Goal: Task Accomplishment & Management: Manage account settings

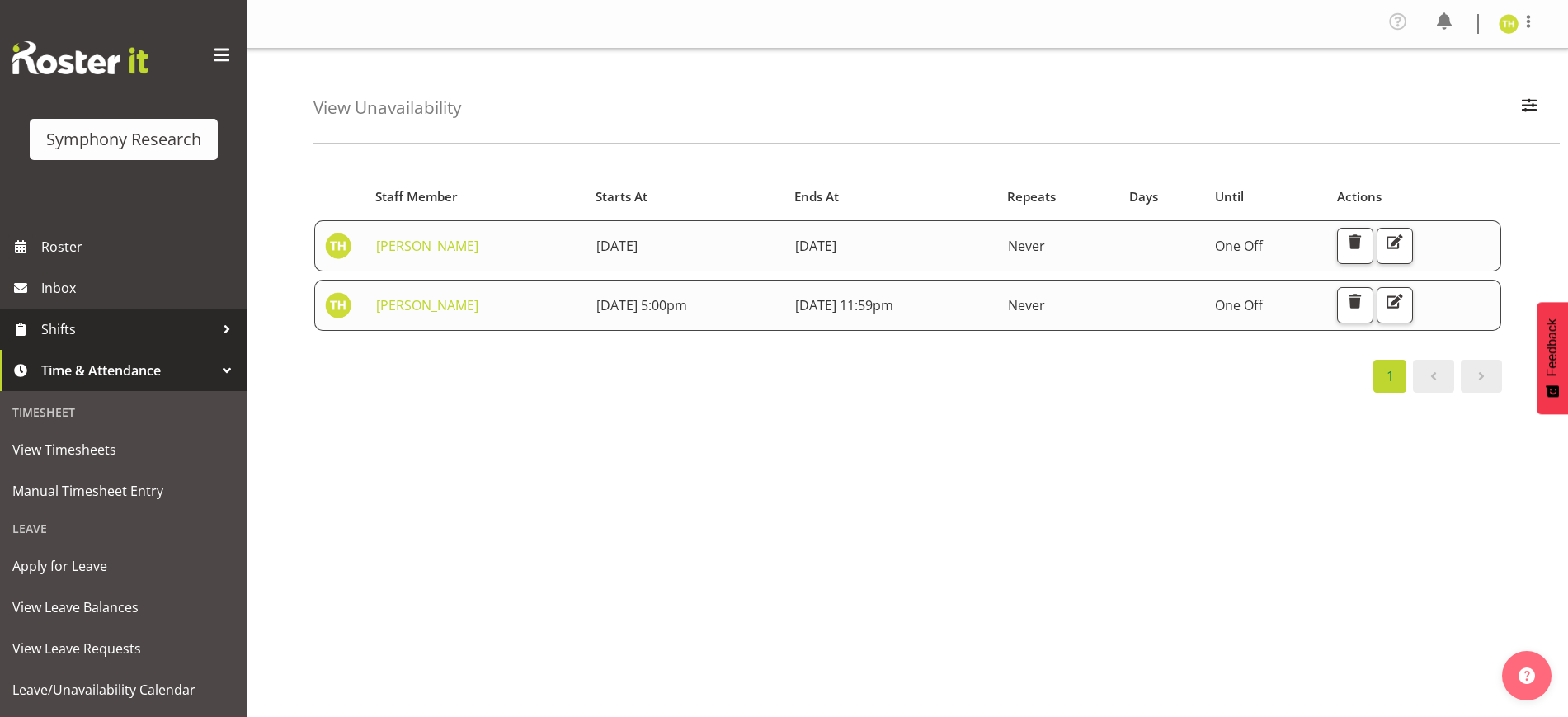
click at [91, 318] on span "Shifts" at bounding box center [128, 329] width 173 height 25
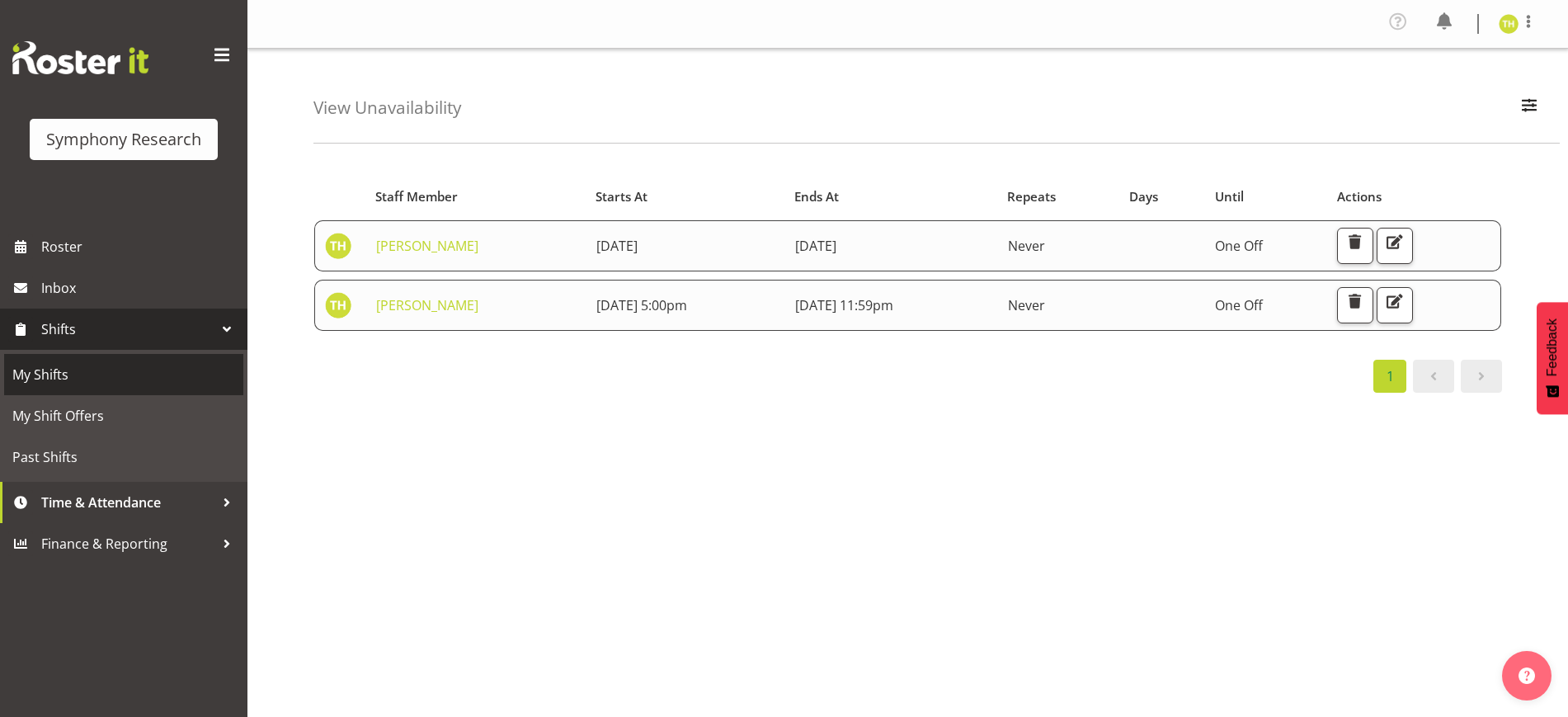
click at [87, 371] on span "My Shifts" at bounding box center [123, 374] width 223 height 25
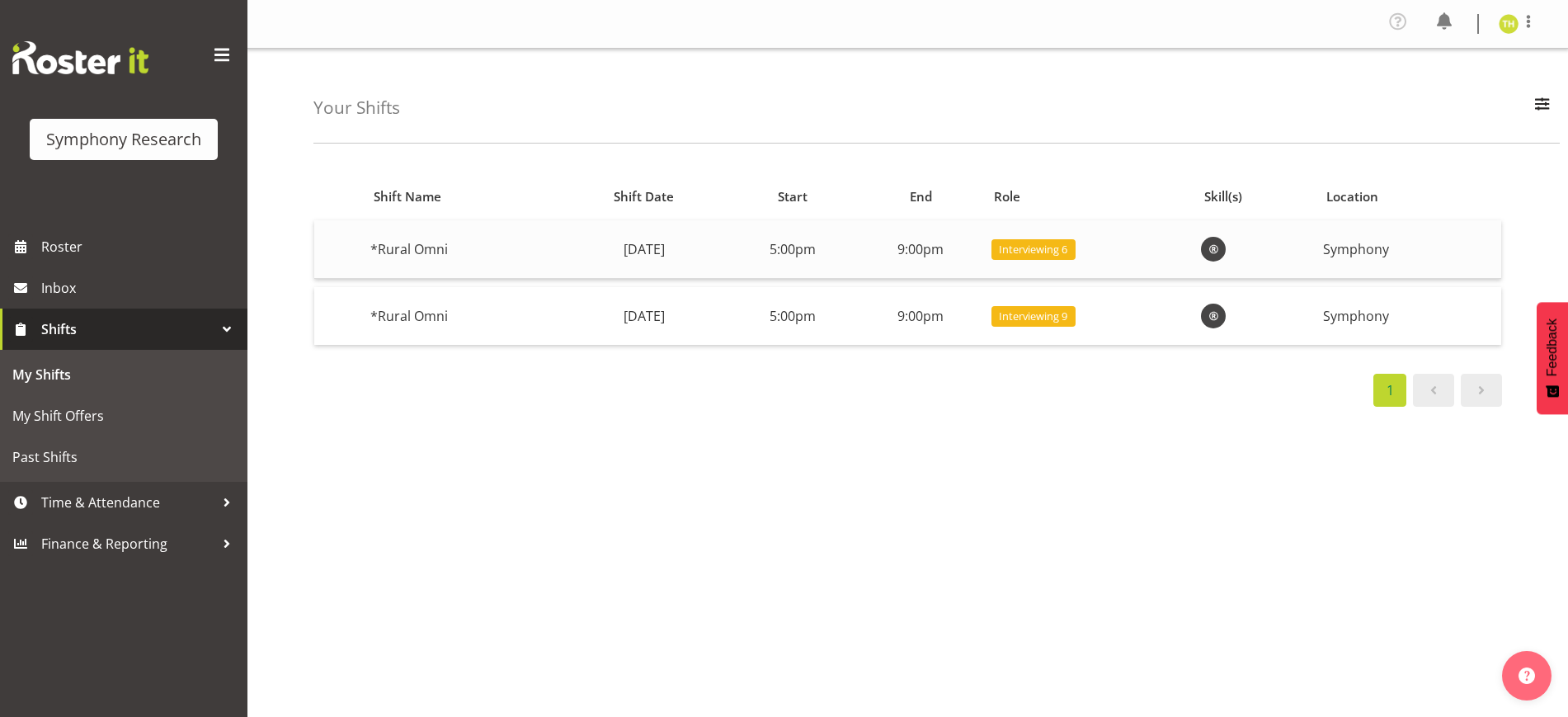
click at [1068, 253] on span "Interviewing 6" at bounding box center [1032, 249] width 68 height 16
click at [977, 253] on td "9:00pm" at bounding box center [921, 249] width 128 height 59
click at [105, 506] on span "Time & Attendance" at bounding box center [128, 502] width 173 height 25
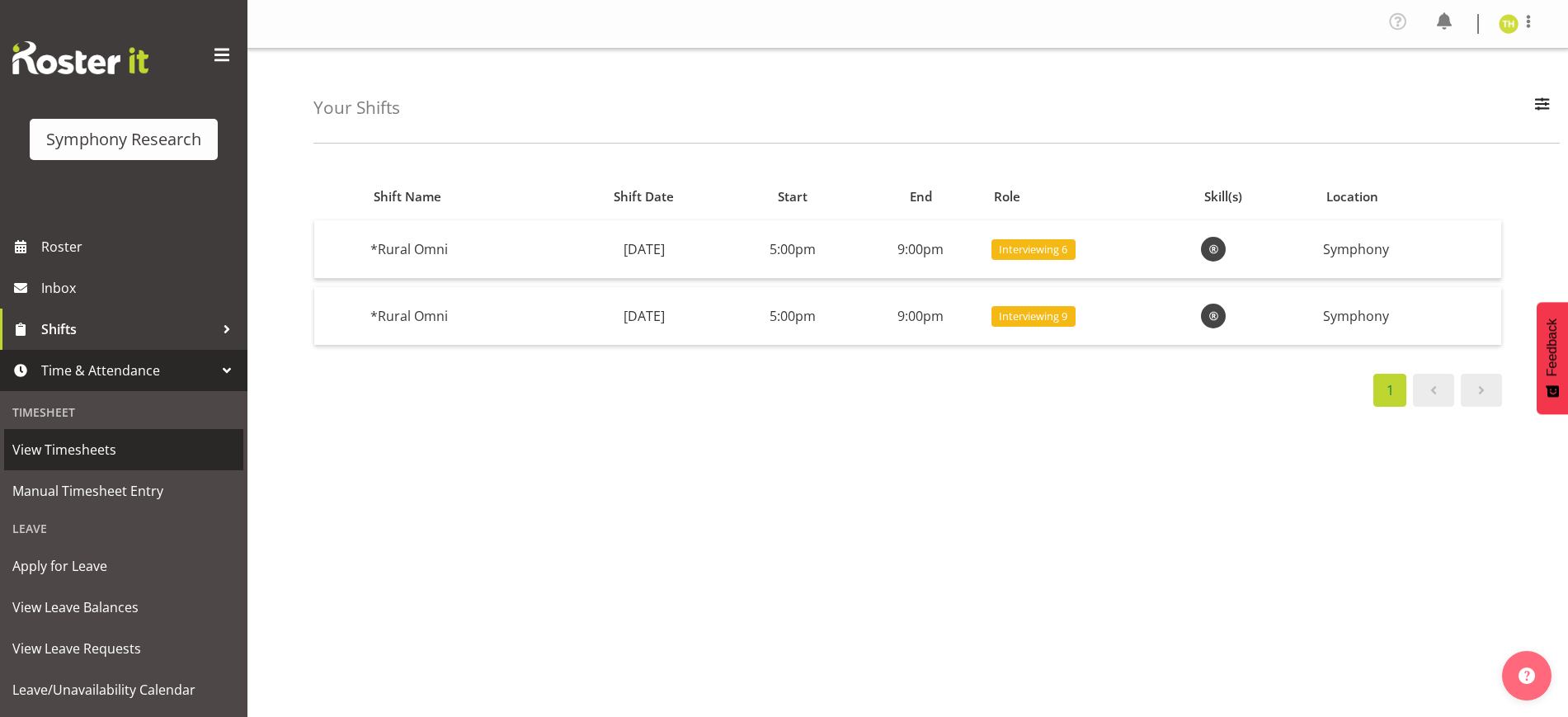
click at [106, 449] on span "View Timesheets" at bounding box center [123, 449] width 223 height 25
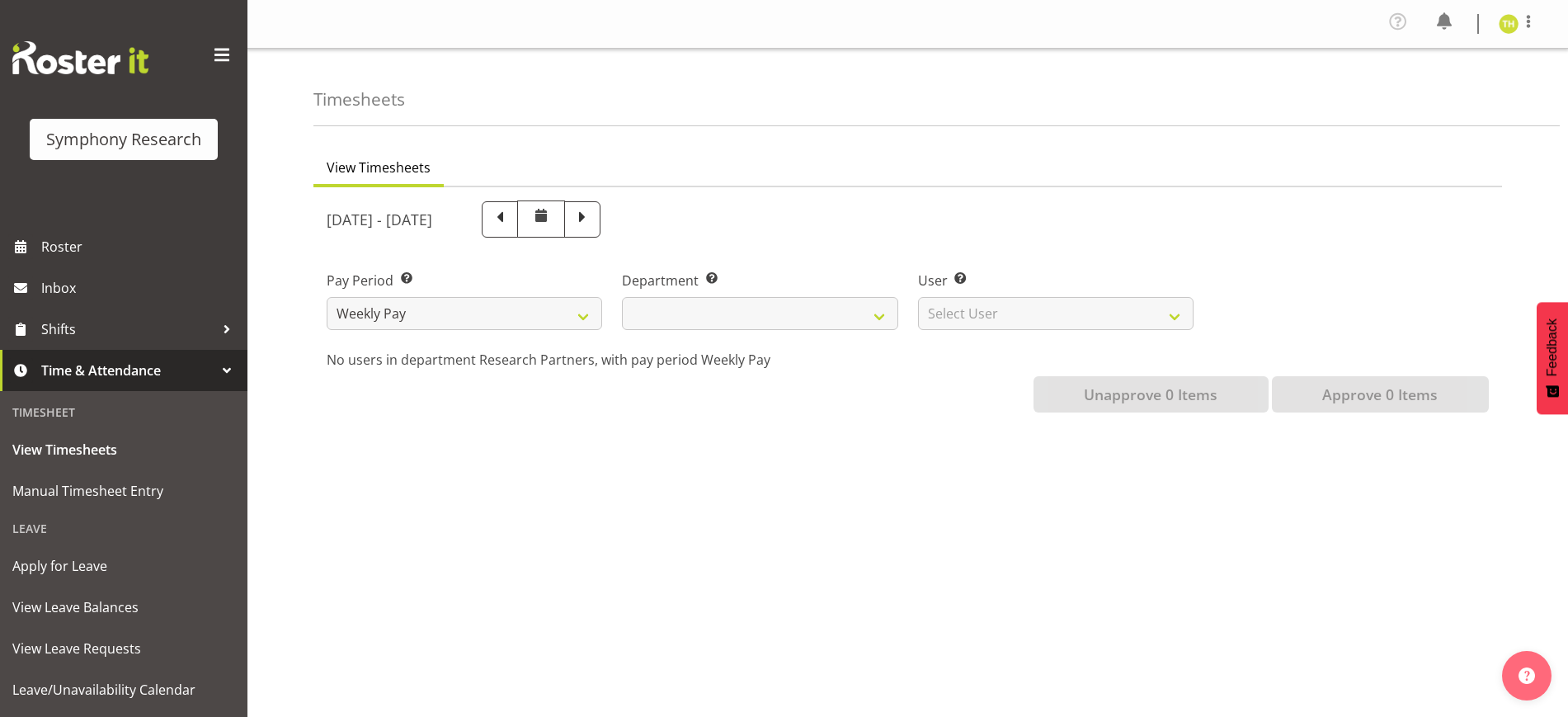
select select
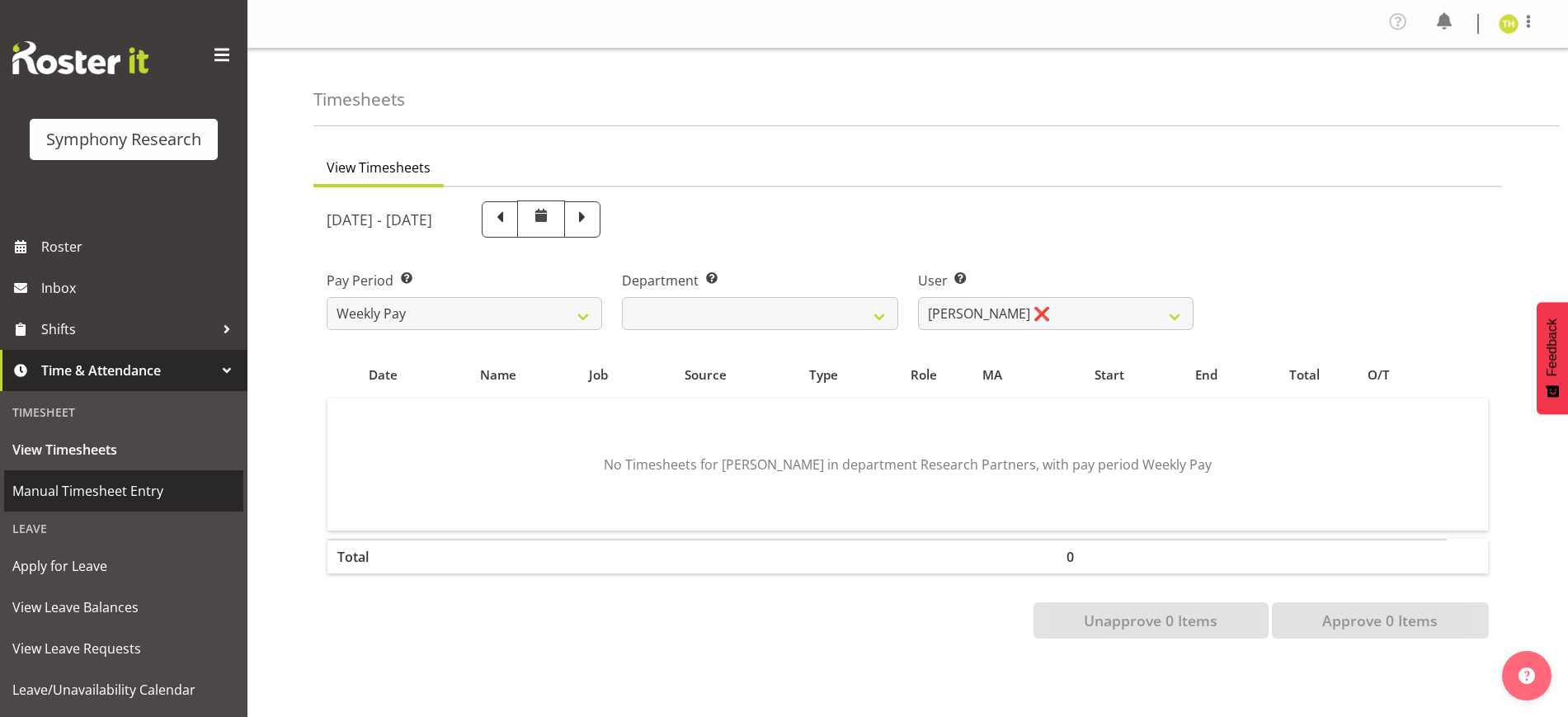
click at [87, 499] on span "Manual Timesheet Entry" at bounding box center [123, 490] width 223 height 25
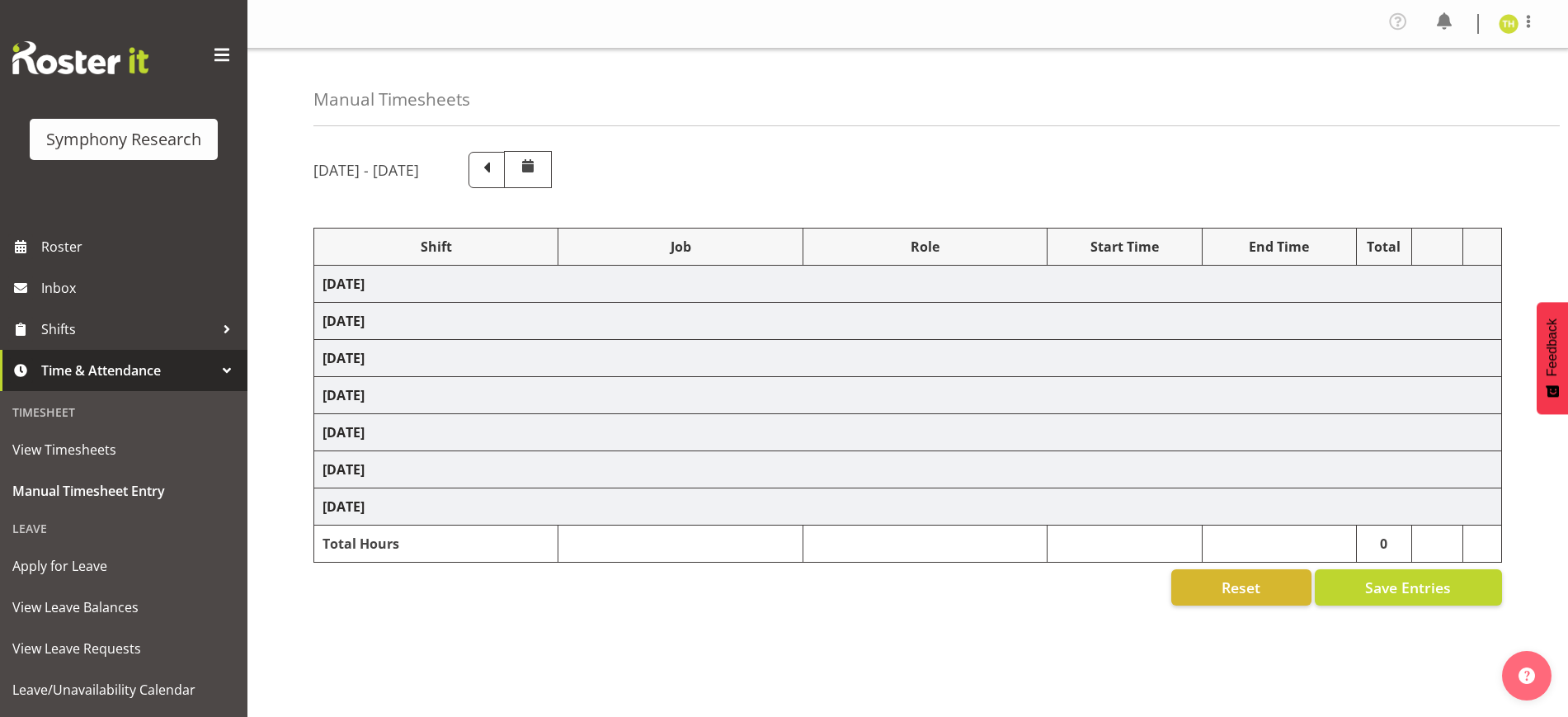
select select "80467"
select select "7759"
select select "47"
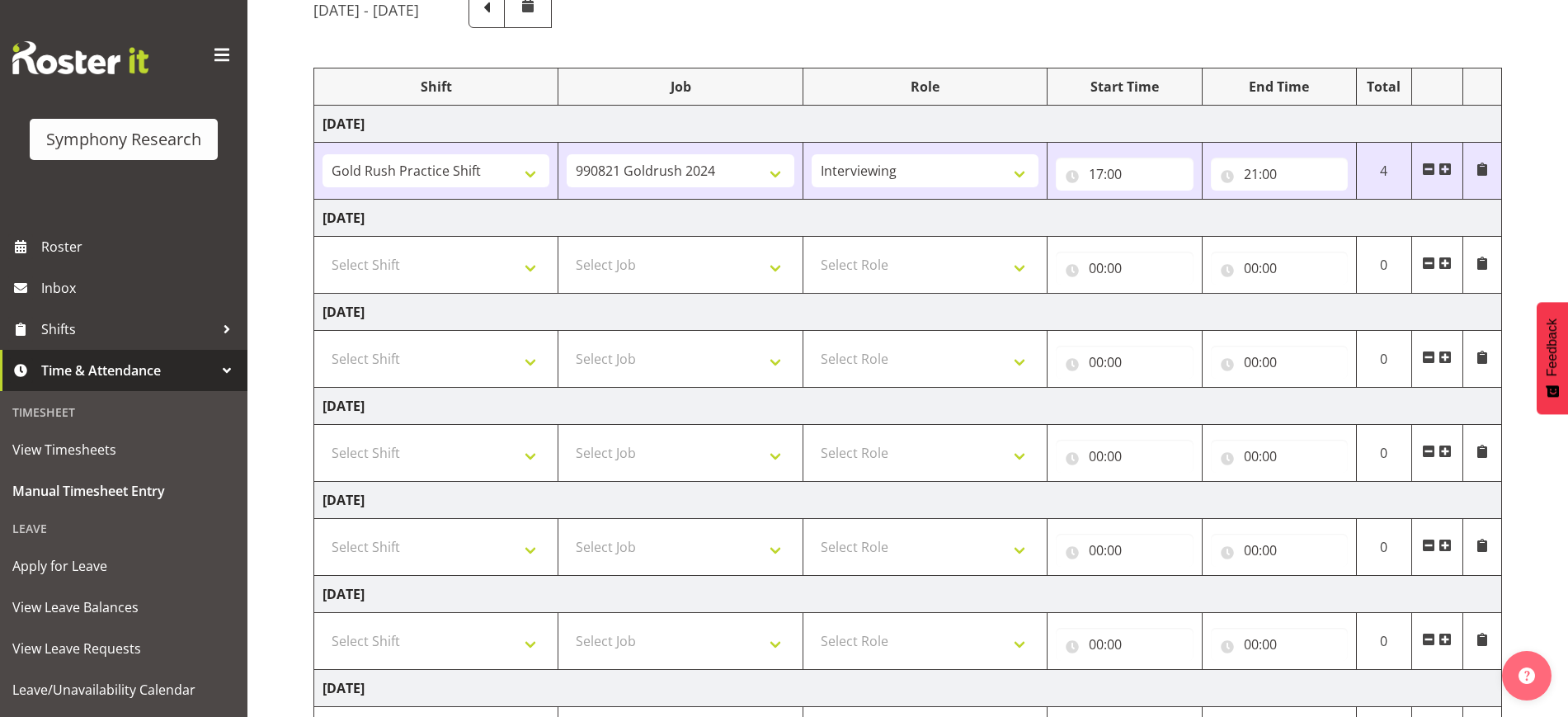
scroll to position [206, 0]
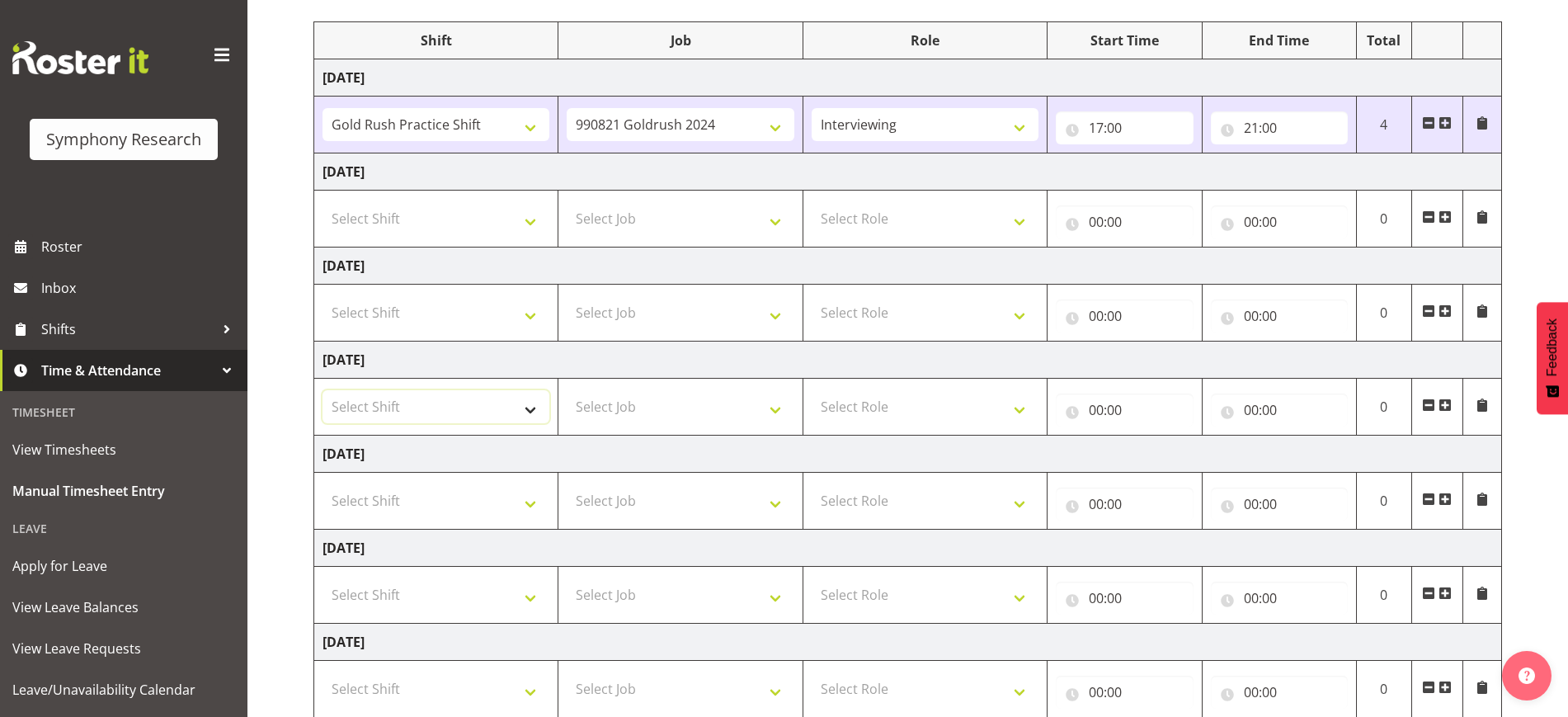
click at [525, 404] on select "Select Shift !!Weekend Residential (Roster IT Shift Label) *Business 9/10am ~ 4…" at bounding box center [436, 407] width 227 height 33
select select "57853"
click at [322, 391] on select "Select Shift !!Weekend Residential (Roster IT Shift Label) *Business 9/10am ~ 4…" at bounding box center [436, 407] width 227 height 33
click at [752, 404] on select "Select Job 550060 IF Admin 553492 World Poll Aus Wave 2 Main 2025 553493 World …" at bounding box center [680, 407] width 227 height 33
select select "10536"
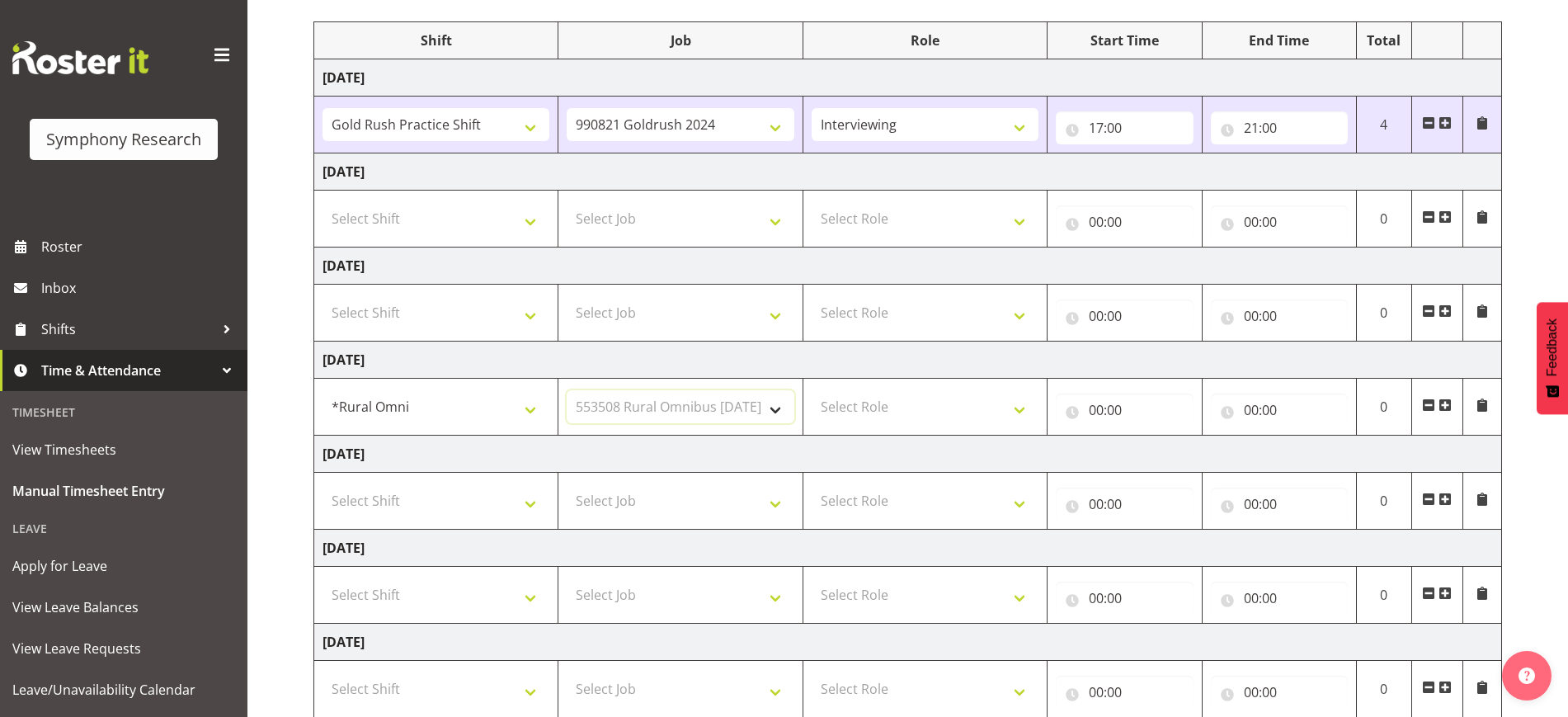
click at [566, 391] on select "Select Job 550060 IF Admin 553492 World Poll Aus Wave 2 Main 2025 553493 World …" at bounding box center [680, 407] width 227 height 33
click at [963, 408] on select "Select Role Briefing Interviewing" at bounding box center [925, 407] width 227 height 33
select select "47"
click at [811, 391] on select "Select Role Briefing Interviewing" at bounding box center [925, 407] width 227 height 33
click at [1160, 409] on input "00:00" at bounding box center [1124, 410] width 137 height 33
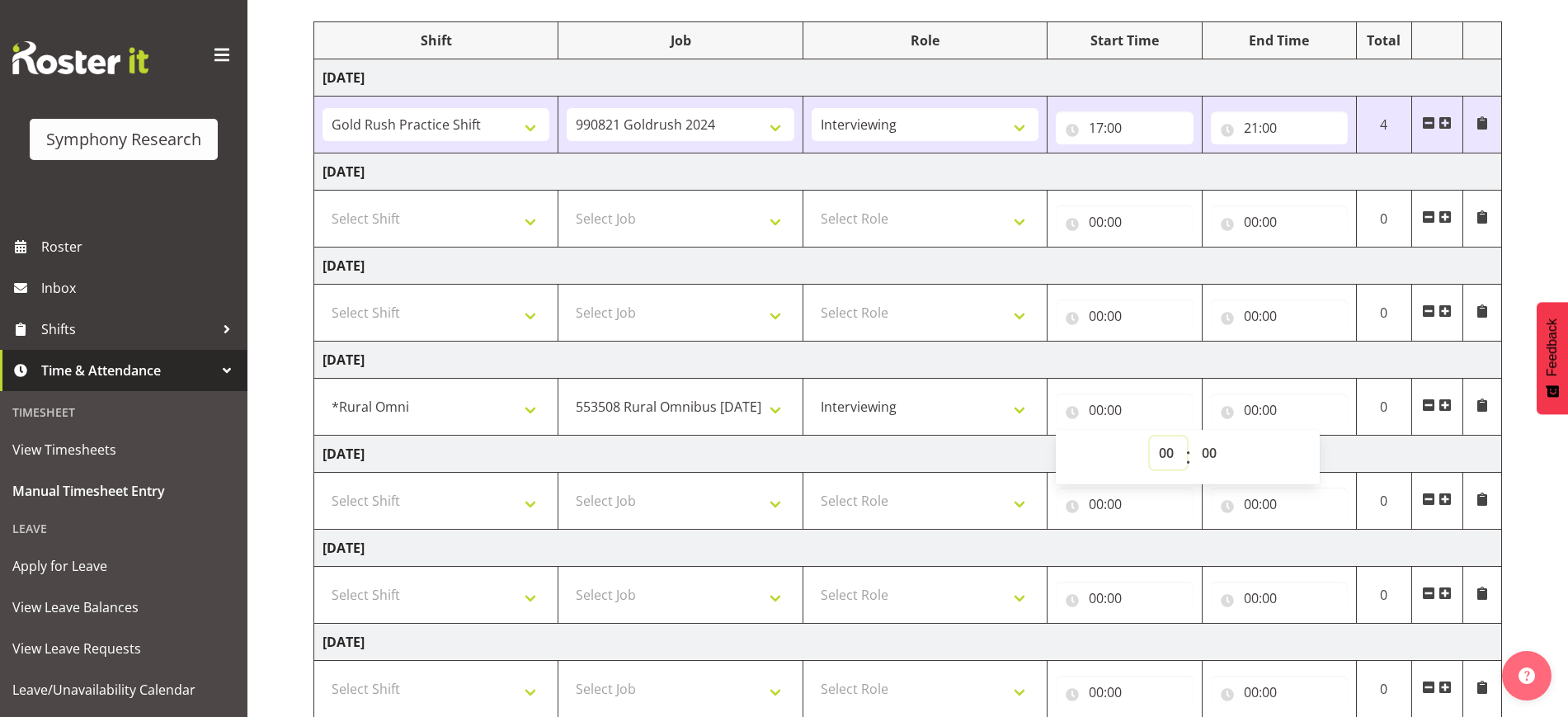
click at [1170, 459] on select "00 01 02 03 04 05 06 07 08 09 10 11 12 13 14 15 16 17 18 19 20 21 22 23" at bounding box center [1168, 453] width 37 height 33
select select "15"
click at [1150, 436] on select "00 01 02 03 04 05 06 07 08 09 10 11 12 13 14 15 16 17 18 19 20 21 22 23" at bounding box center [1168, 453] width 37 height 33
type input "15:00"
click at [1171, 453] on select "00 01 02 03 04 05 06 07 08 09 10 11 12 13 14 15 16 17 18 19 20 21 22 23" at bounding box center [1168, 453] width 37 height 33
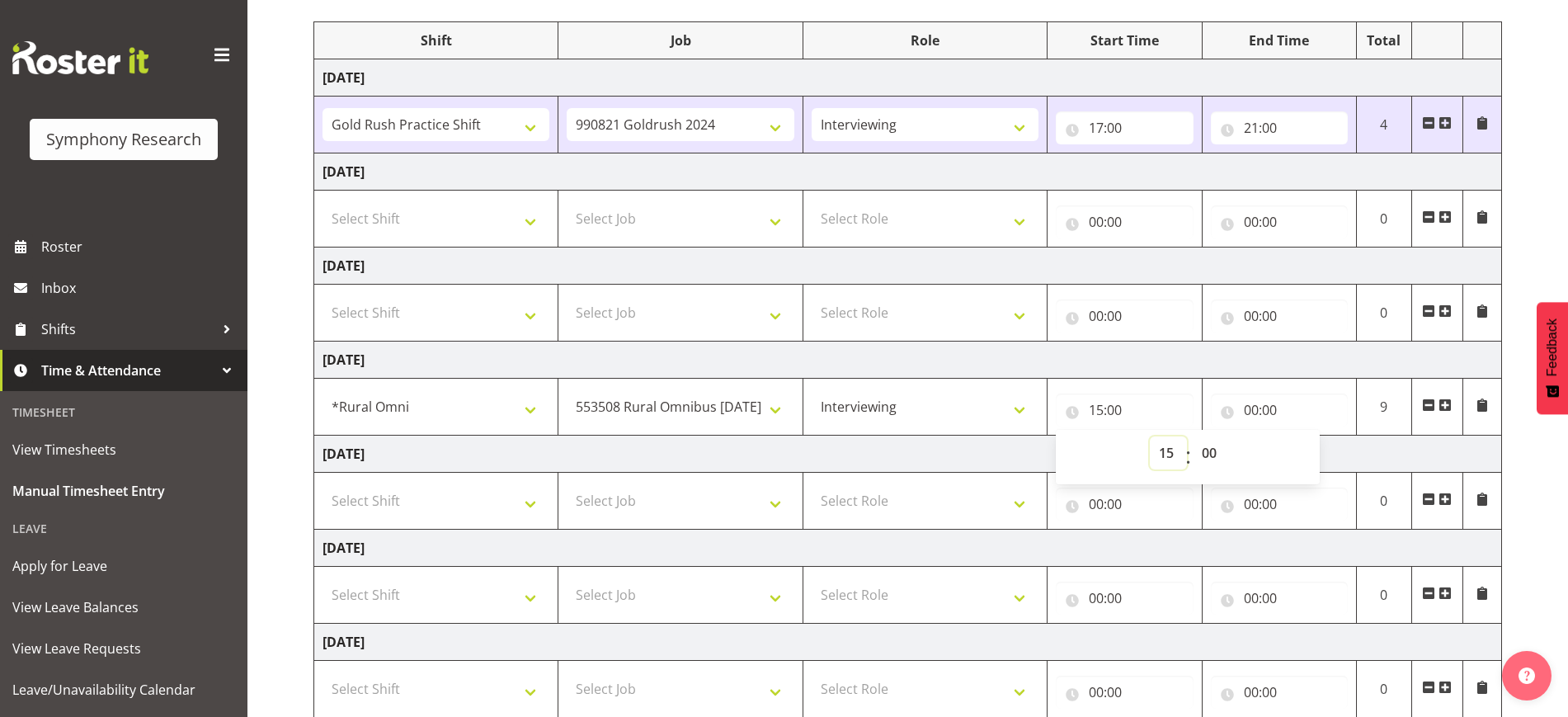
select select "17"
click at [1150, 436] on select "00 01 02 03 04 05 06 07 08 09 10 11 12 13 14 15 16 17 18 19 20 21 22 23" at bounding box center [1168, 453] width 37 height 33
type input "17:00"
click at [1255, 413] on input "00:00" at bounding box center [1279, 410] width 137 height 33
click at [1311, 446] on select "00 01 02 03 04 05 06 07 08 09 10 11 12 13 14 15 16 17 18 19 20 21 22 23" at bounding box center [1323, 453] width 37 height 33
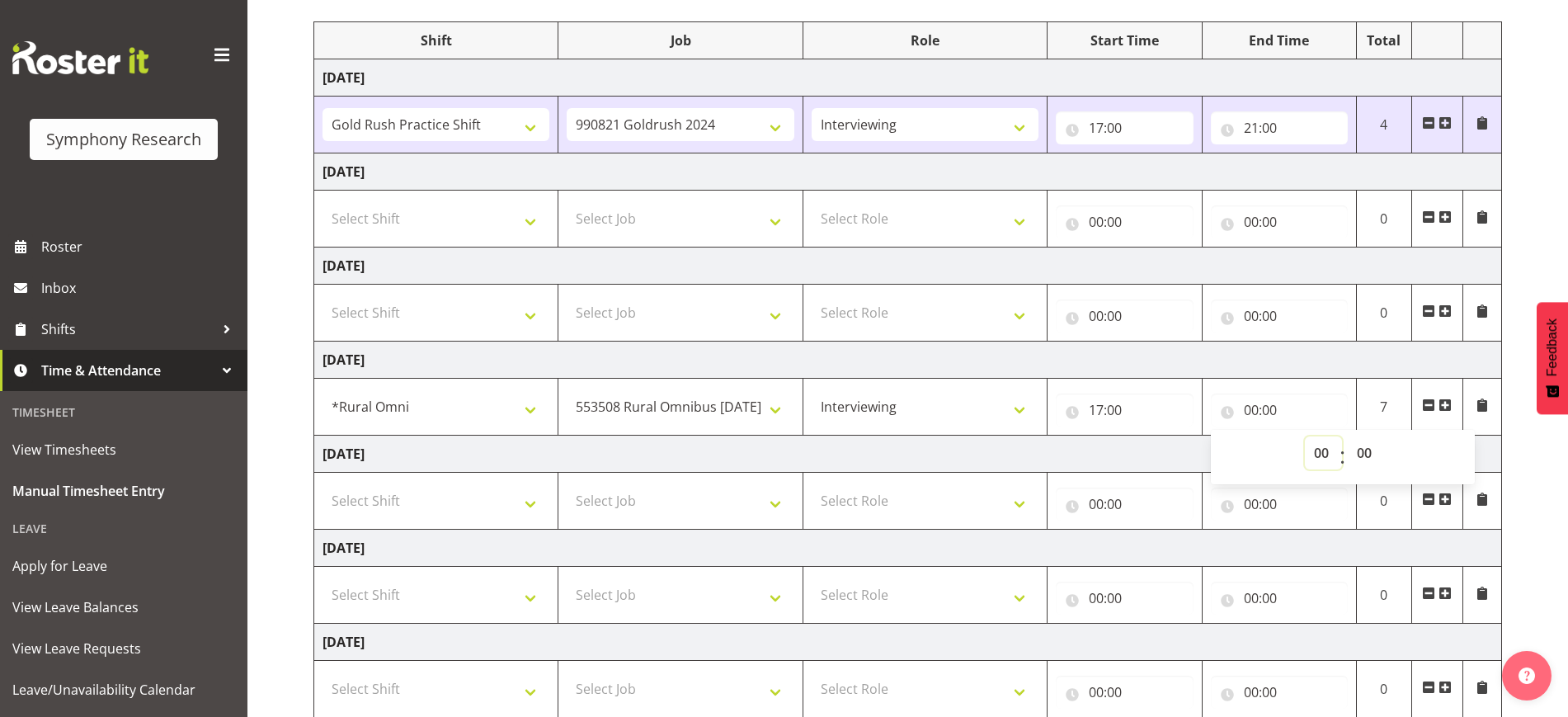
select select "21"
click at [1305, 436] on select "00 01 02 03 04 05 06 07 08 09 10 11 12 13 14 15 16 17 18 19 20 21 22 23" at bounding box center [1323, 453] width 37 height 33
type input "21:00"
click at [1277, 370] on td "Thursday 28th August 2025" at bounding box center [908, 359] width 1188 height 37
click at [483, 507] on select "Select Shift !!Weekend Residential (Roster IT Shift Label) *Business 9/10am ~ 4…" at bounding box center [436, 501] width 227 height 33
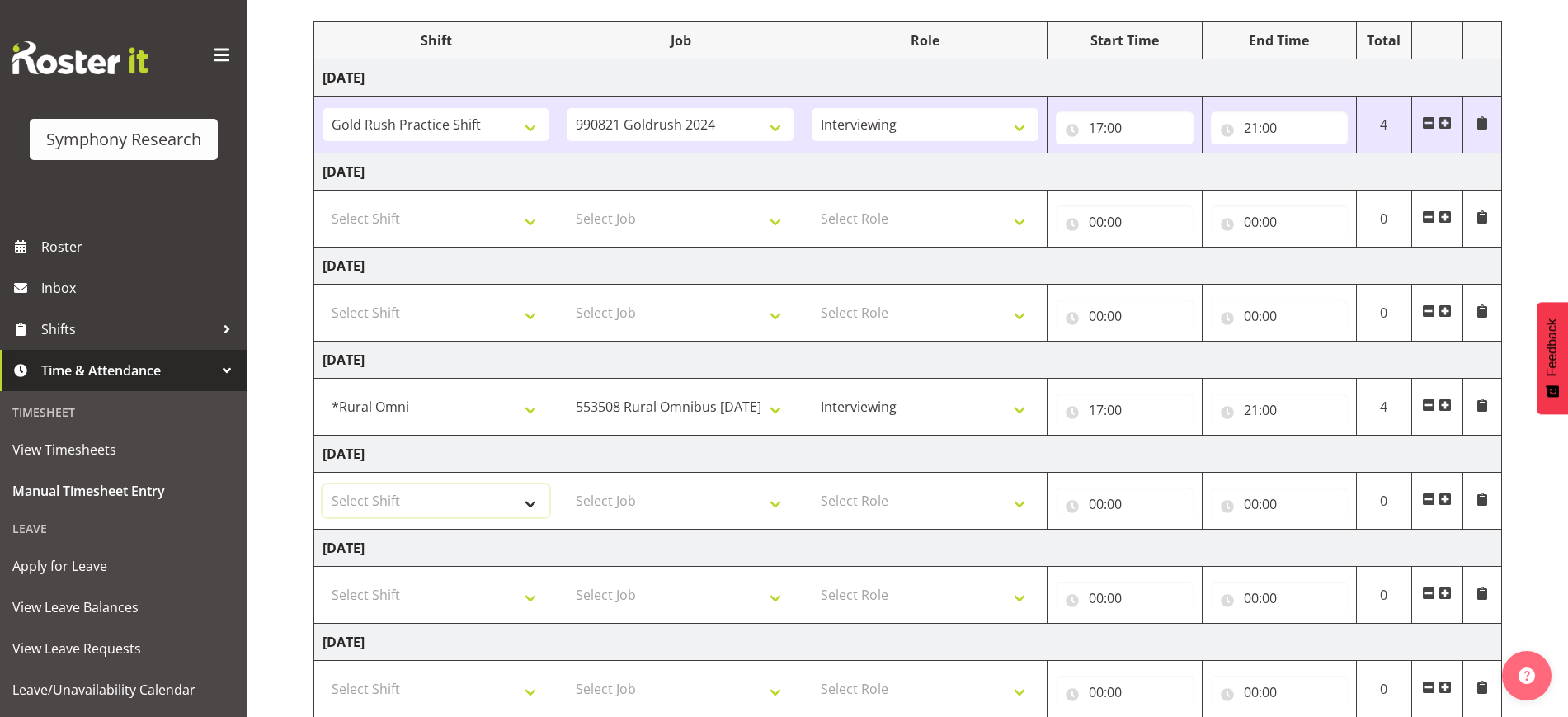
select select "57853"
click at [322, 484] on select "Select Shift !!Weekend Residential (Roster IT Shift Label) *Business 9/10am ~ 4…" at bounding box center [436, 501] width 227 height 33
click at [711, 505] on select "Select Job 550060 IF Admin 553492 World Poll Aus Wave 2 Main 2025 553493 World …" at bounding box center [680, 501] width 227 height 33
select select "10536"
click at [566, 484] on select "Select Job 550060 IF Admin 553492 World Poll Aus Wave 2 Main 2025 553493 World …" at bounding box center [680, 501] width 227 height 33
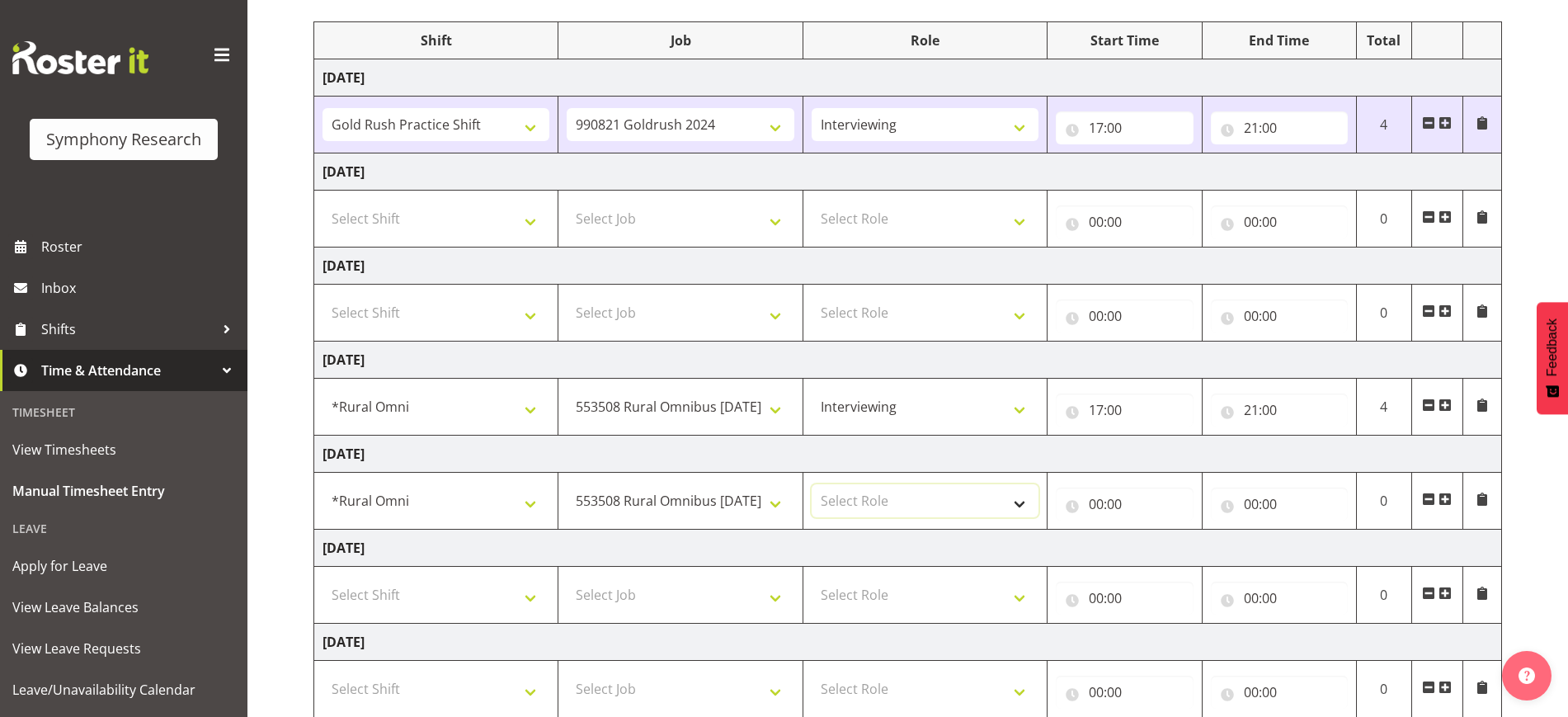
drag, startPoint x: 945, startPoint y: 502, endPoint x: 935, endPoint y: 494, distance: 12.8
click at [945, 502] on select "Select Role Briefing Interviewing" at bounding box center [925, 501] width 227 height 33
select select "47"
click at [811, 484] on select "Select Role Briefing Interviewing" at bounding box center [925, 501] width 227 height 33
click at [1132, 502] on input "00:00" at bounding box center [1124, 504] width 137 height 33
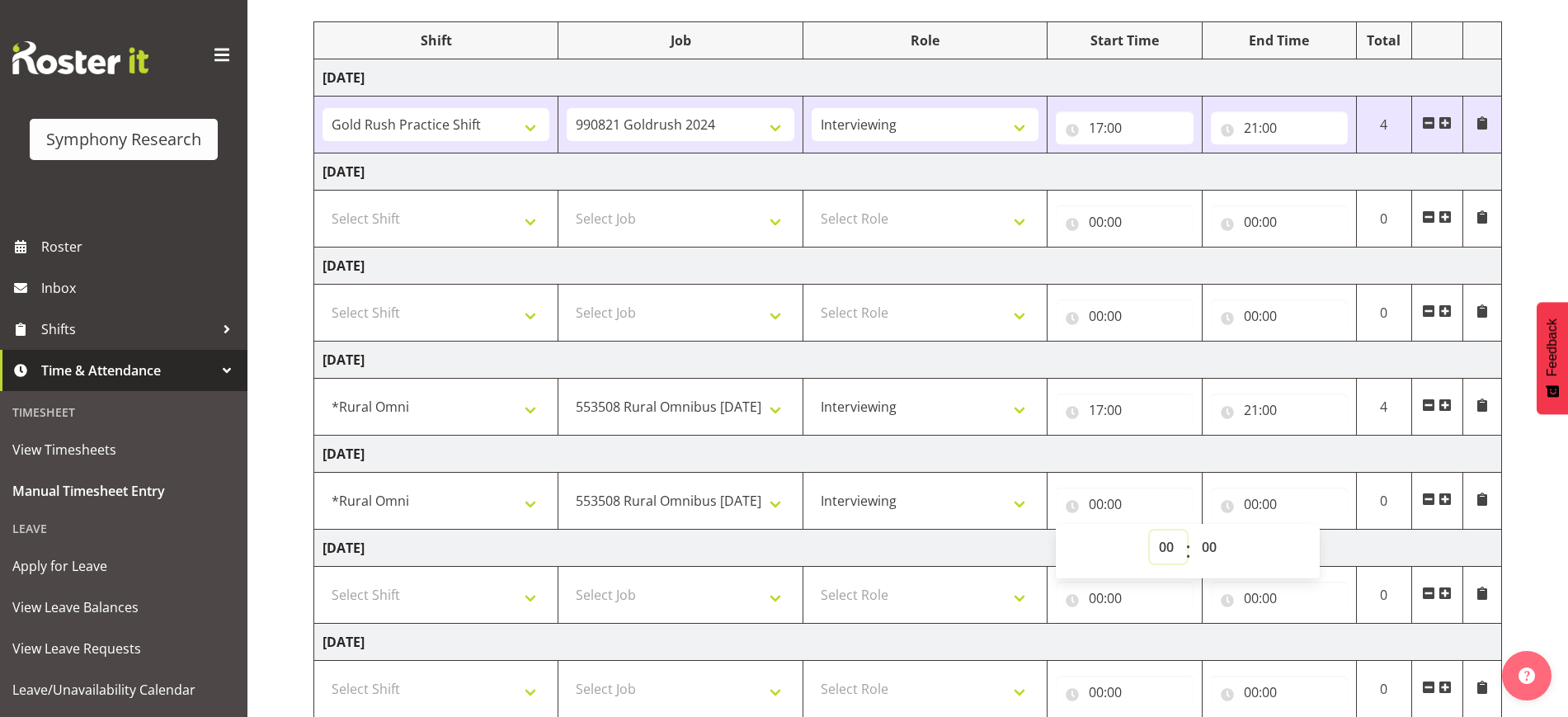
click at [1160, 543] on select "00 01 02 03 04 05 06 07 08 09 10 11 12 13 14 15 16 17 18 19 20 21 22 23" at bounding box center [1168, 546] width 37 height 33
select select "17"
click at [1150, 530] on select "00 01 02 03 04 05 06 07 08 09 10 11 12 13 14 15 16 17 18 19 20 21 22 23" at bounding box center [1168, 546] width 37 height 33
type input "17:00"
click at [1261, 507] on input "00:00" at bounding box center [1279, 504] width 137 height 33
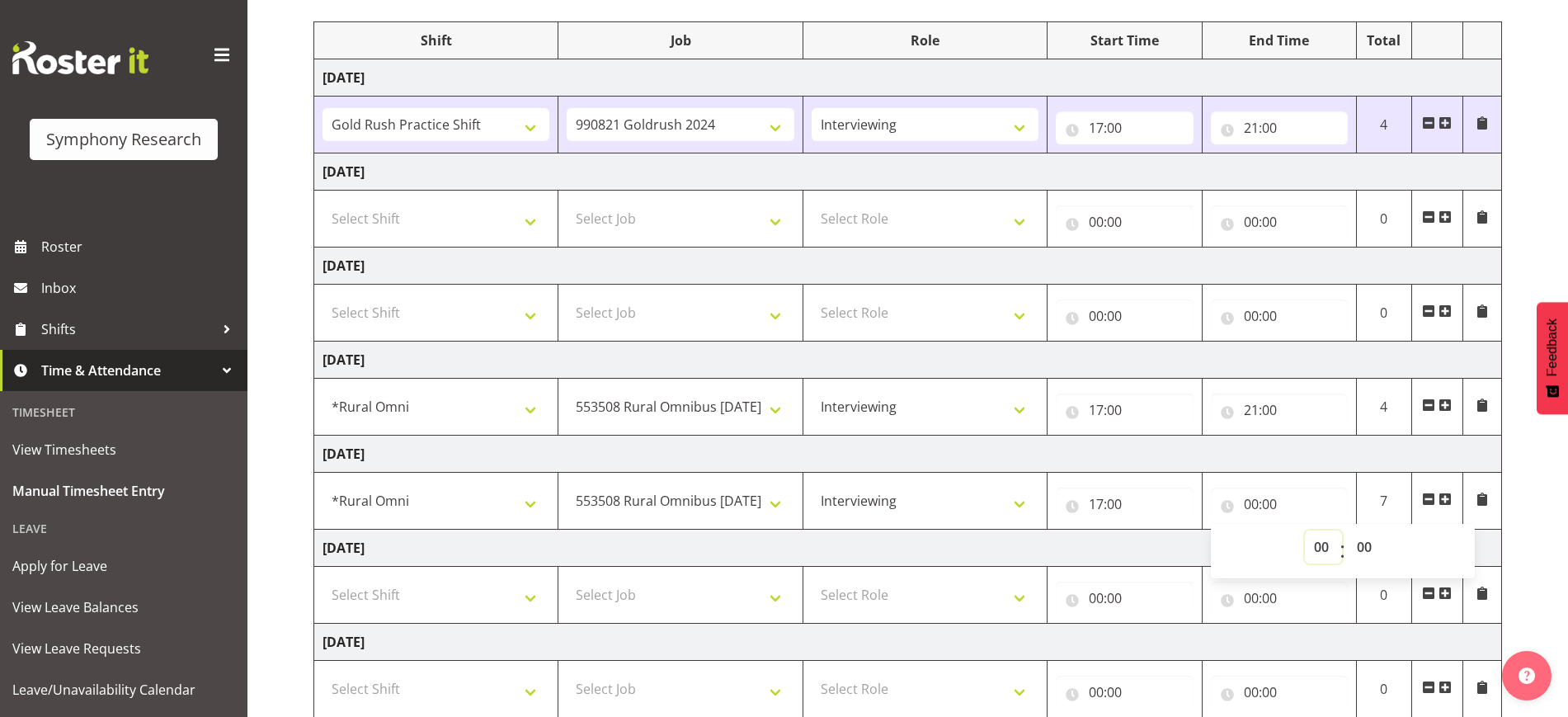
click at [1315, 546] on select "00 01 02 03 04 05 06 07 08 09 10 11 12 13 14 15 16 17 18 19 20 21 22 23" at bounding box center [1323, 546] width 37 height 33
select select "21"
click at [1305, 530] on select "00 01 02 03 04 05 06 07 08 09 10 11 12 13 14 15 16 17 18 19 20 21 22 23" at bounding box center [1323, 546] width 37 height 33
type input "21:00"
click at [1300, 455] on td "Friday 29th August 2025" at bounding box center [908, 454] width 1188 height 37
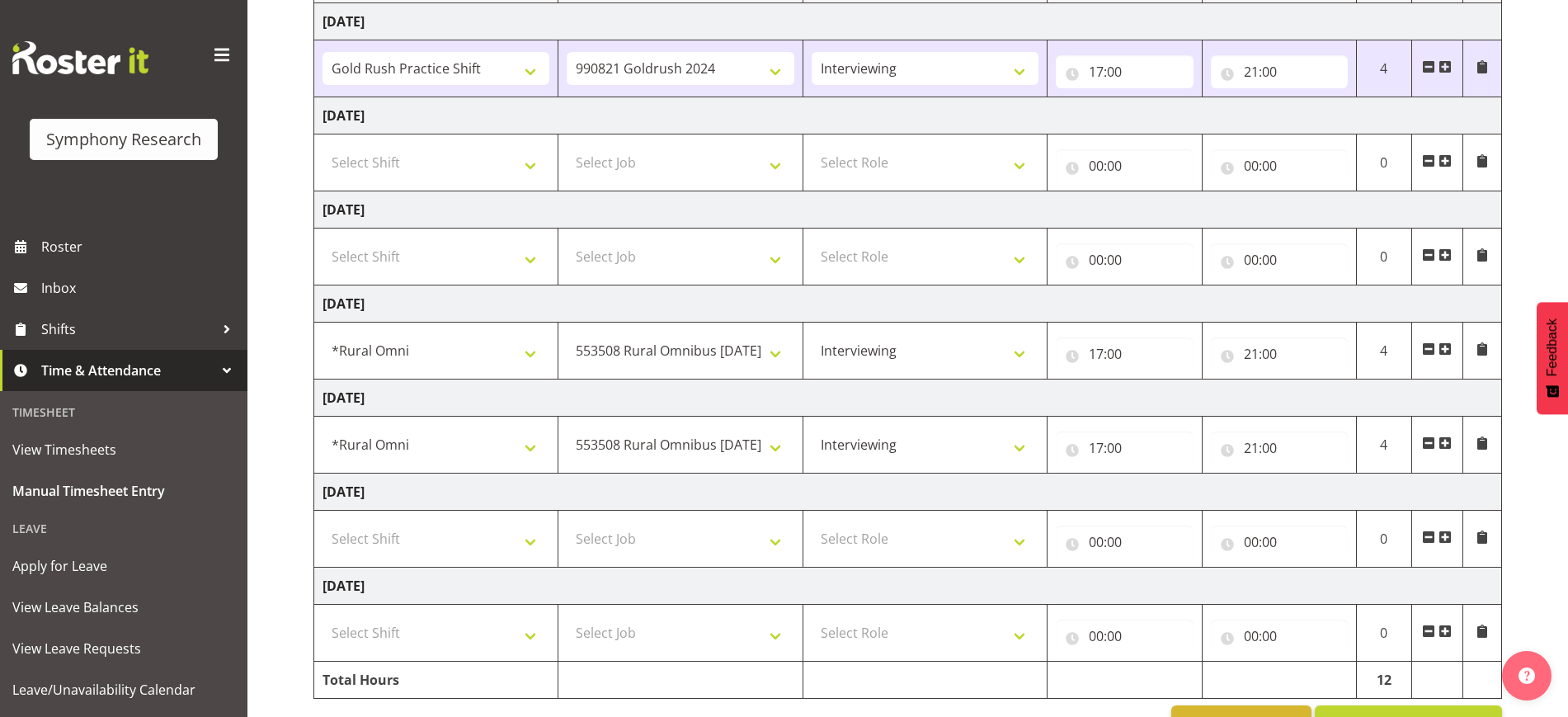
scroll to position [315, 0]
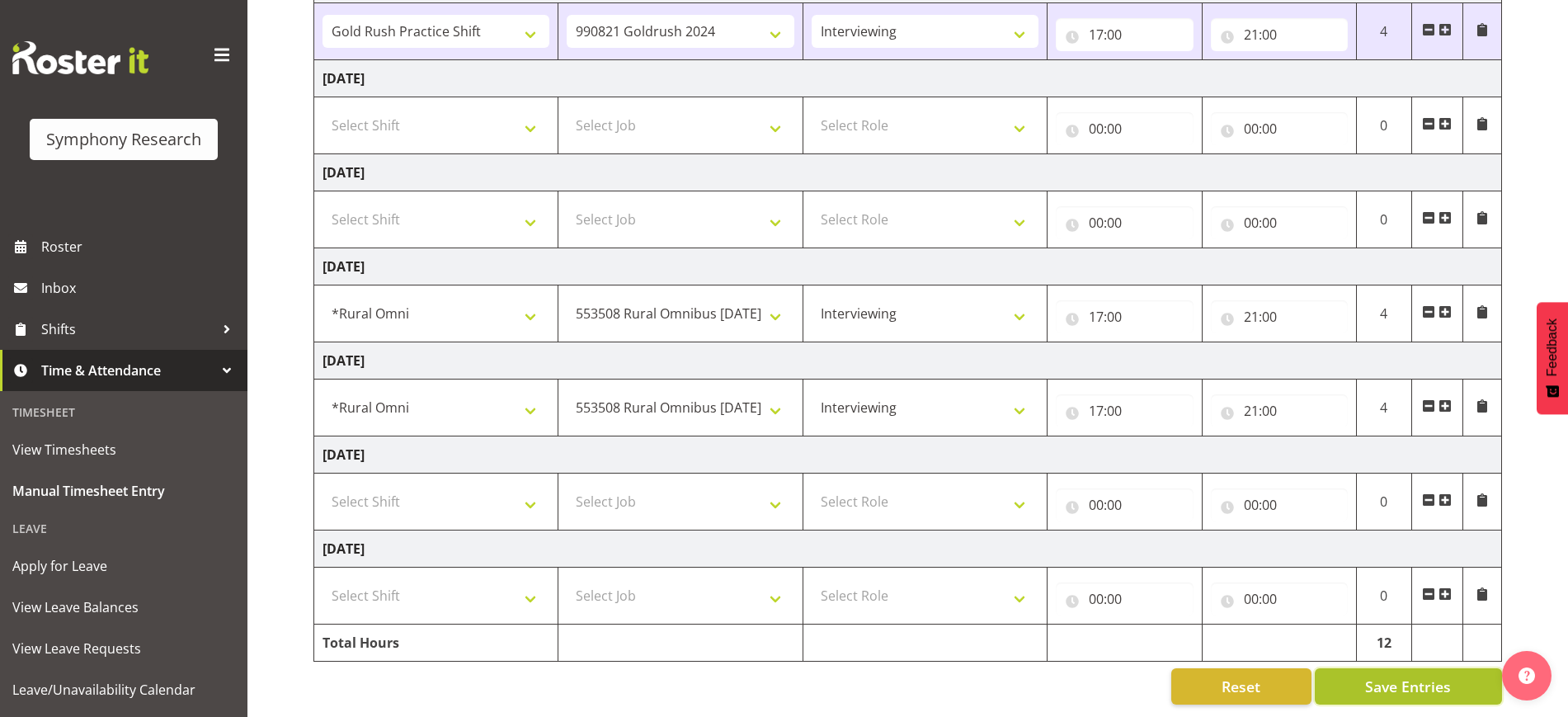
click at [1372, 675] on span "Save Entries" at bounding box center [1407, 686] width 86 height 22
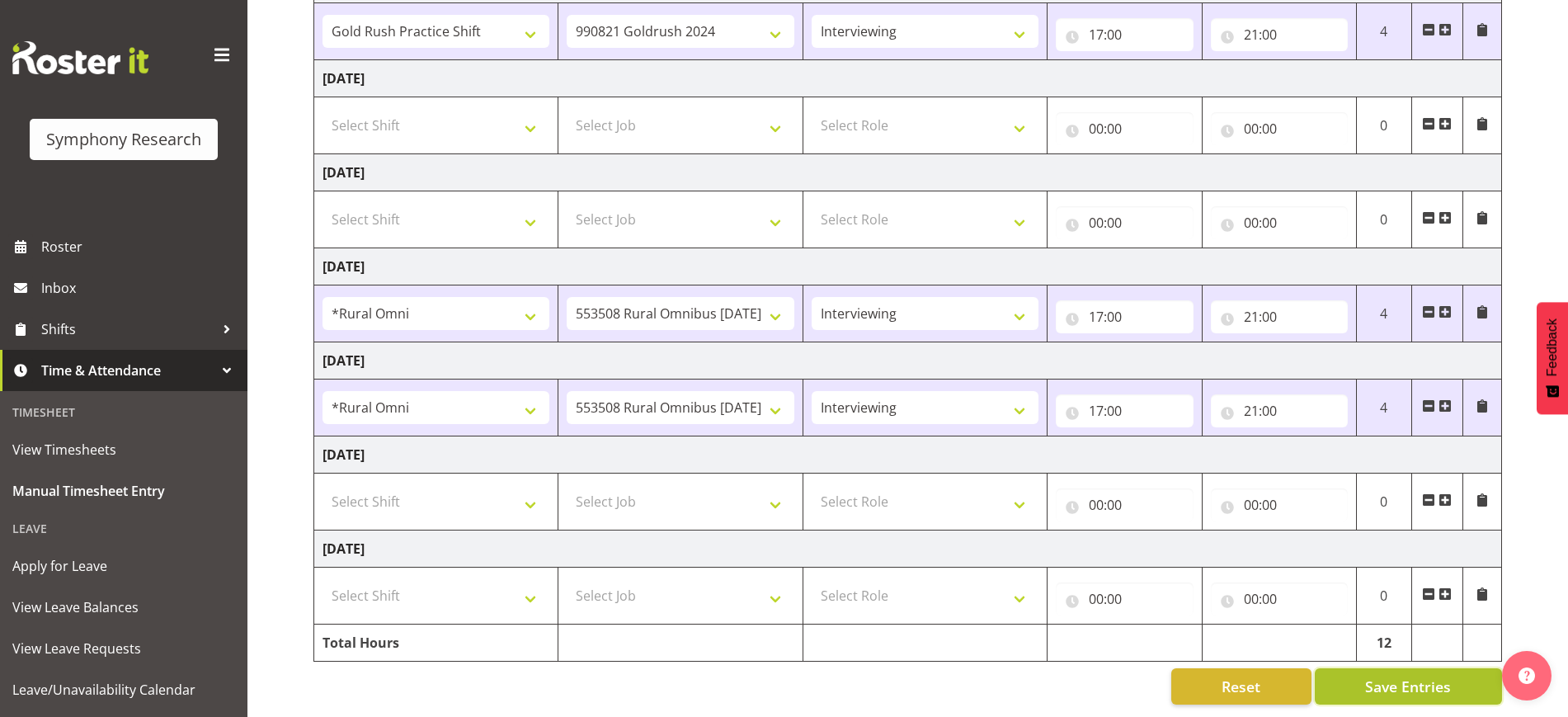
click at [1411, 675] on span "Save Entries" at bounding box center [1407, 686] width 86 height 22
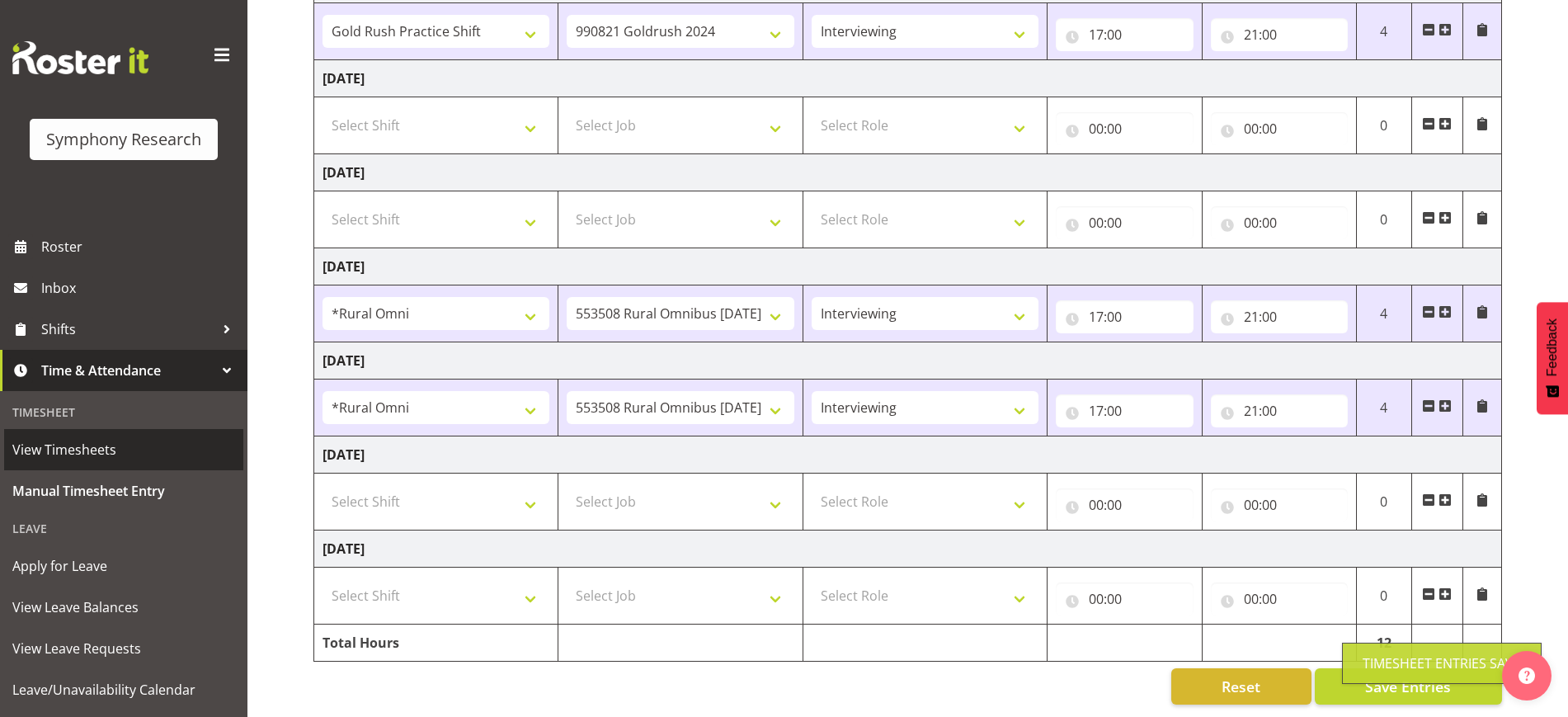
click at [94, 449] on span "View Timesheets" at bounding box center [123, 449] width 223 height 25
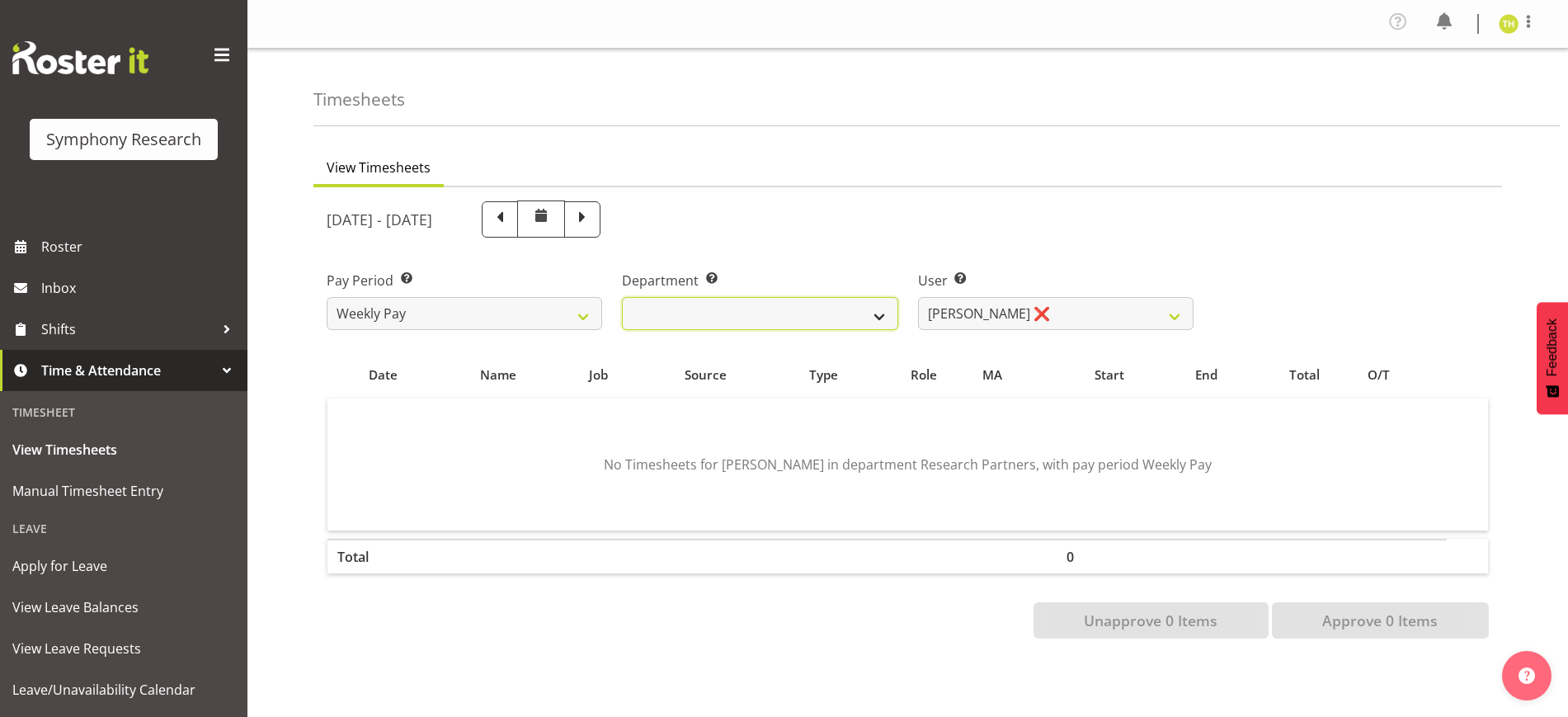
click at [858, 311] on select "Research Partners Research Partners" at bounding box center [759, 313] width 275 height 33
click at [823, 235] on div "[DATE] - [DATE]" at bounding box center [759, 218] width 867 height 37
click at [593, 222] on span at bounding box center [582, 217] width 22 height 22
select select
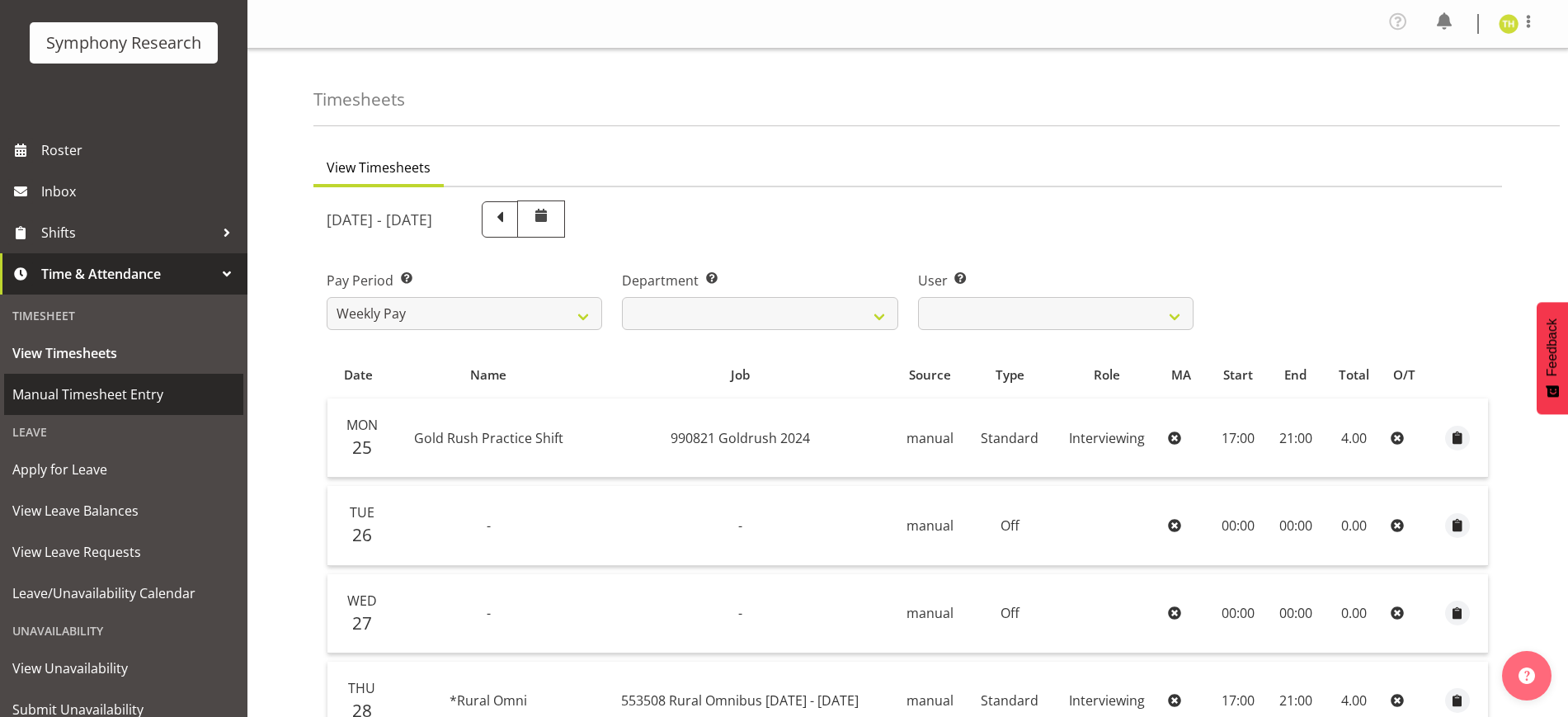
scroll to position [155, 0]
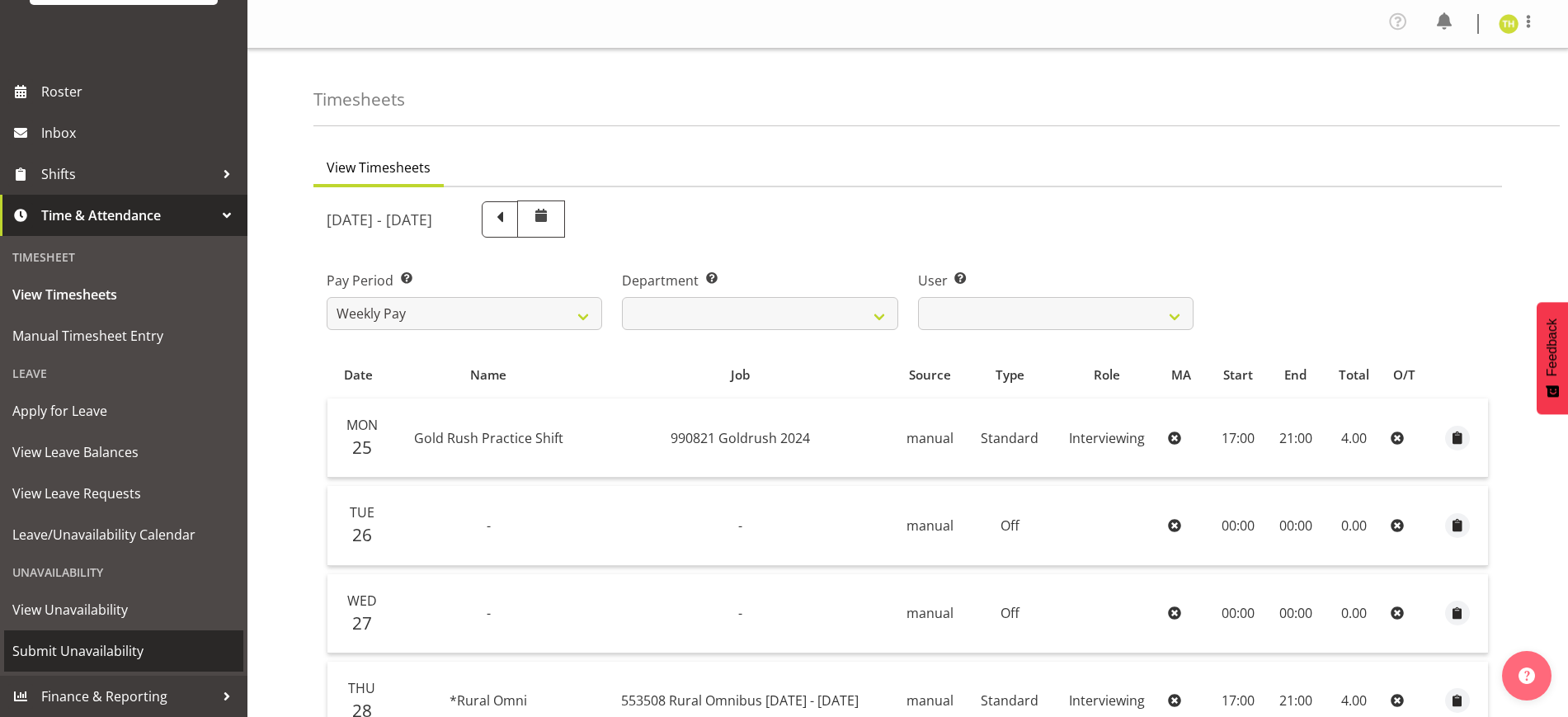
click at [95, 640] on span "Submit Unavailability" at bounding box center [123, 650] width 223 height 25
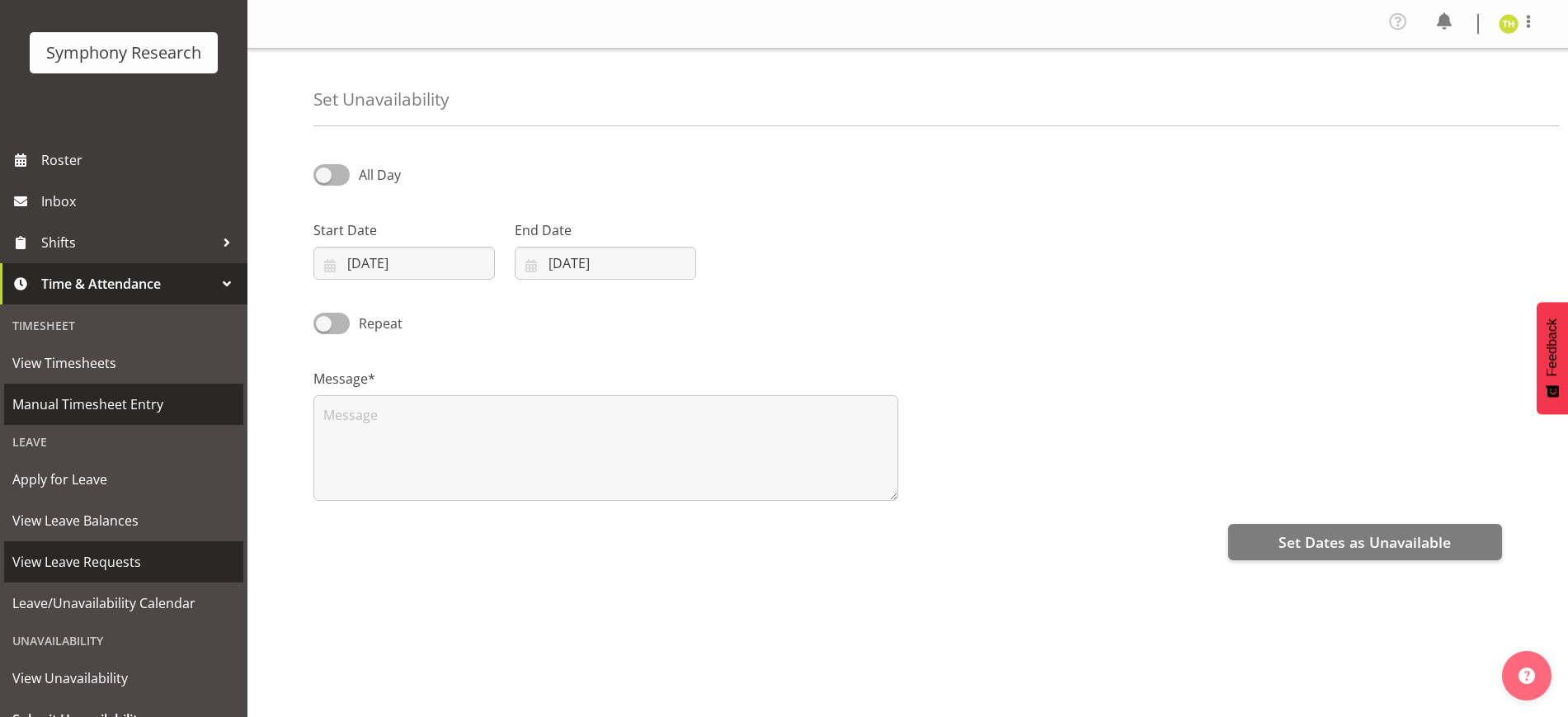
scroll to position [155, 0]
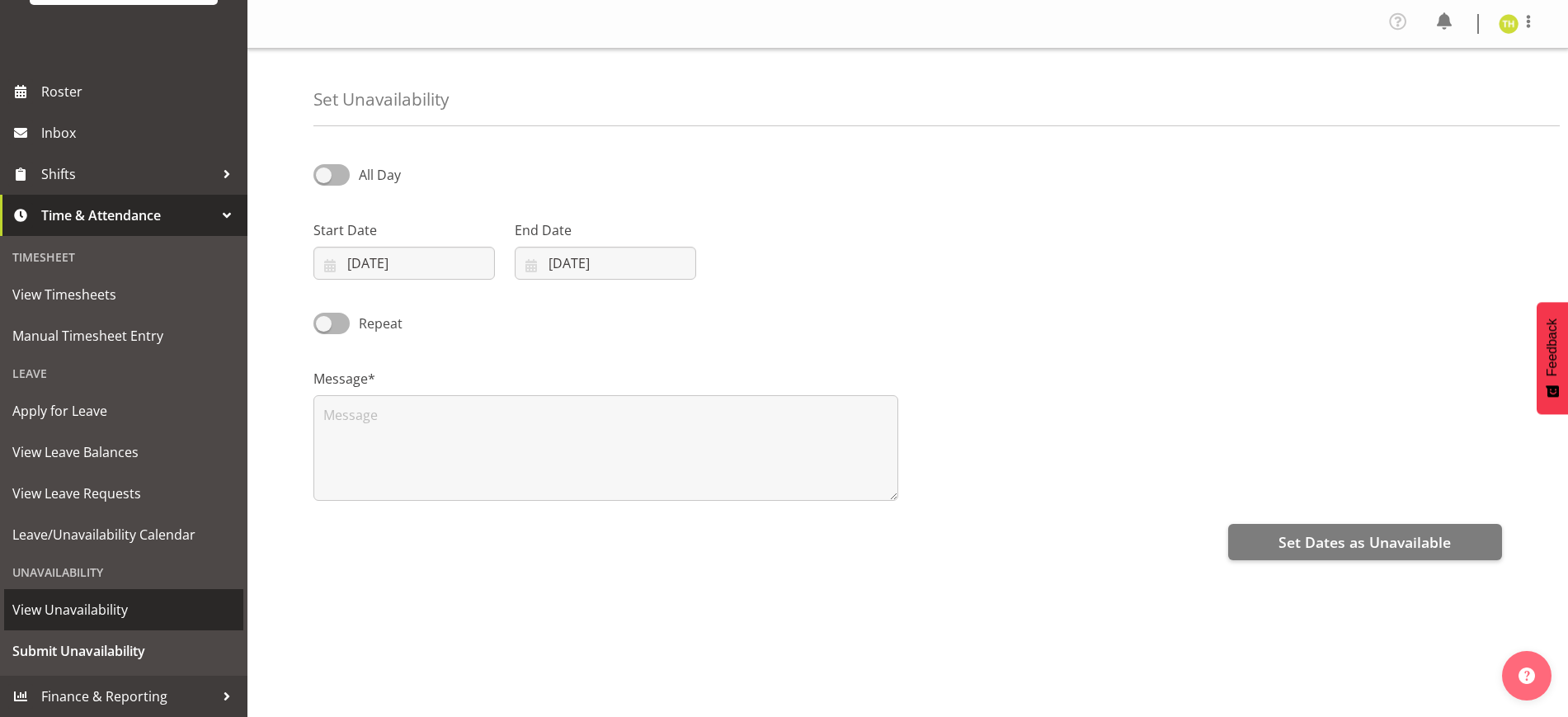
click at [92, 609] on span "View Unavailability" at bounding box center [123, 610] width 223 height 25
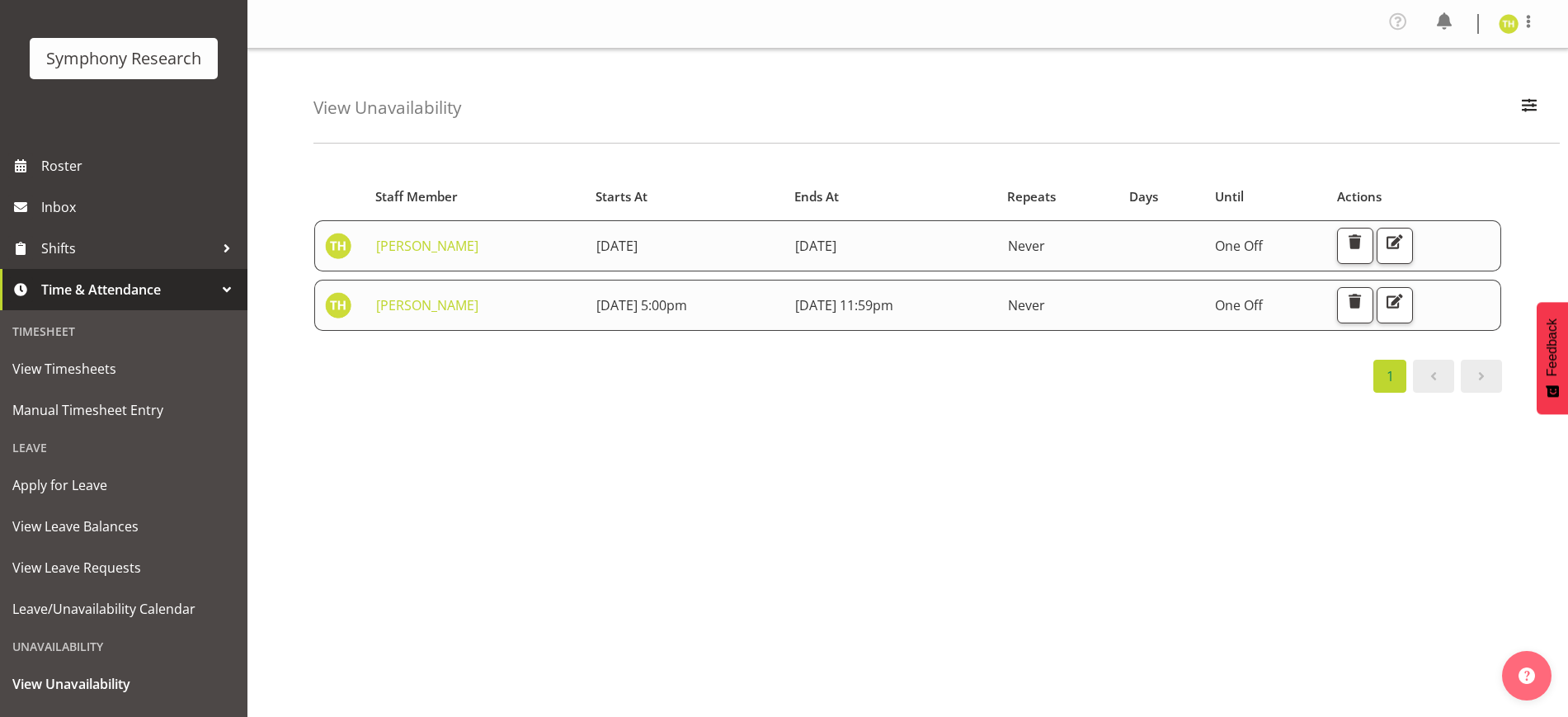
scroll to position [155, 0]
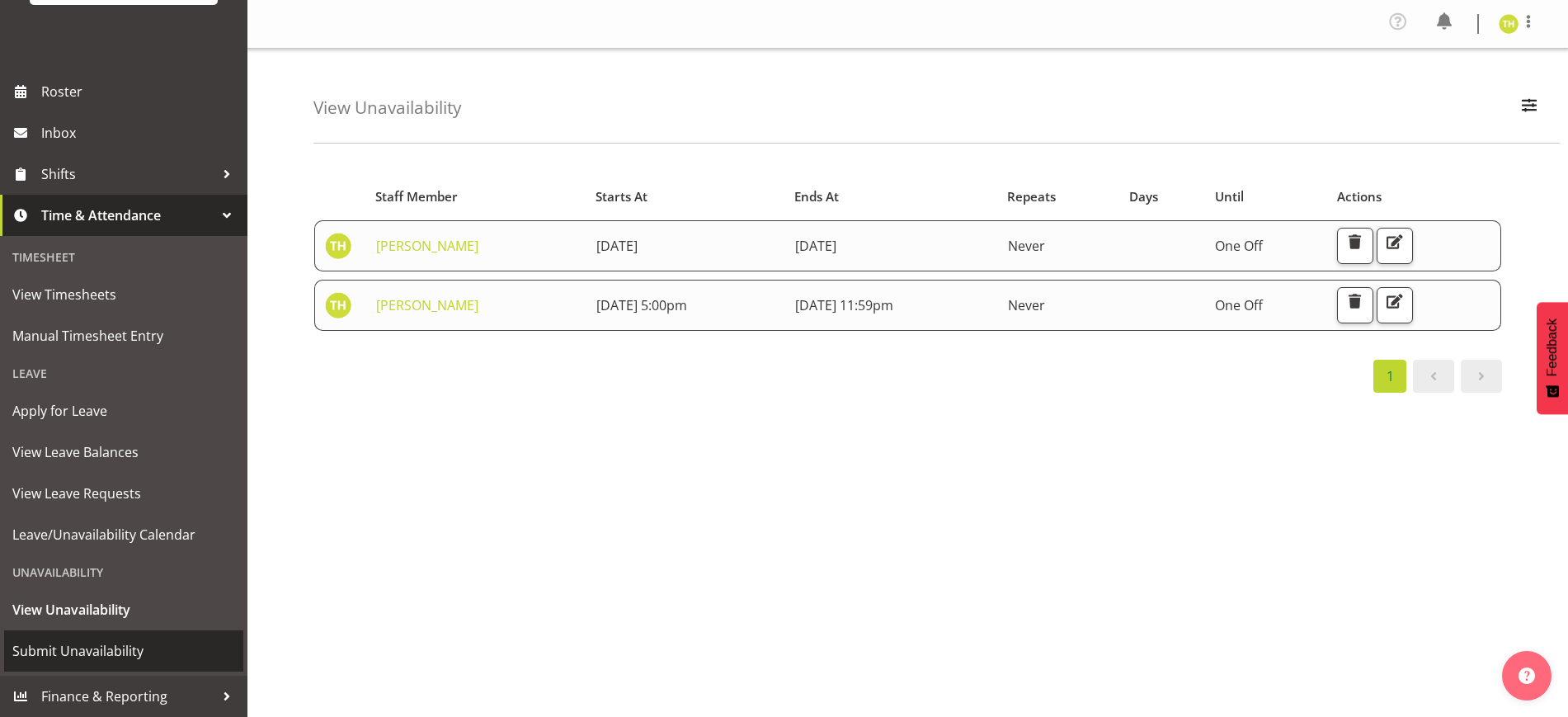
click at [78, 657] on span "Submit Unavailability" at bounding box center [123, 650] width 223 height 25
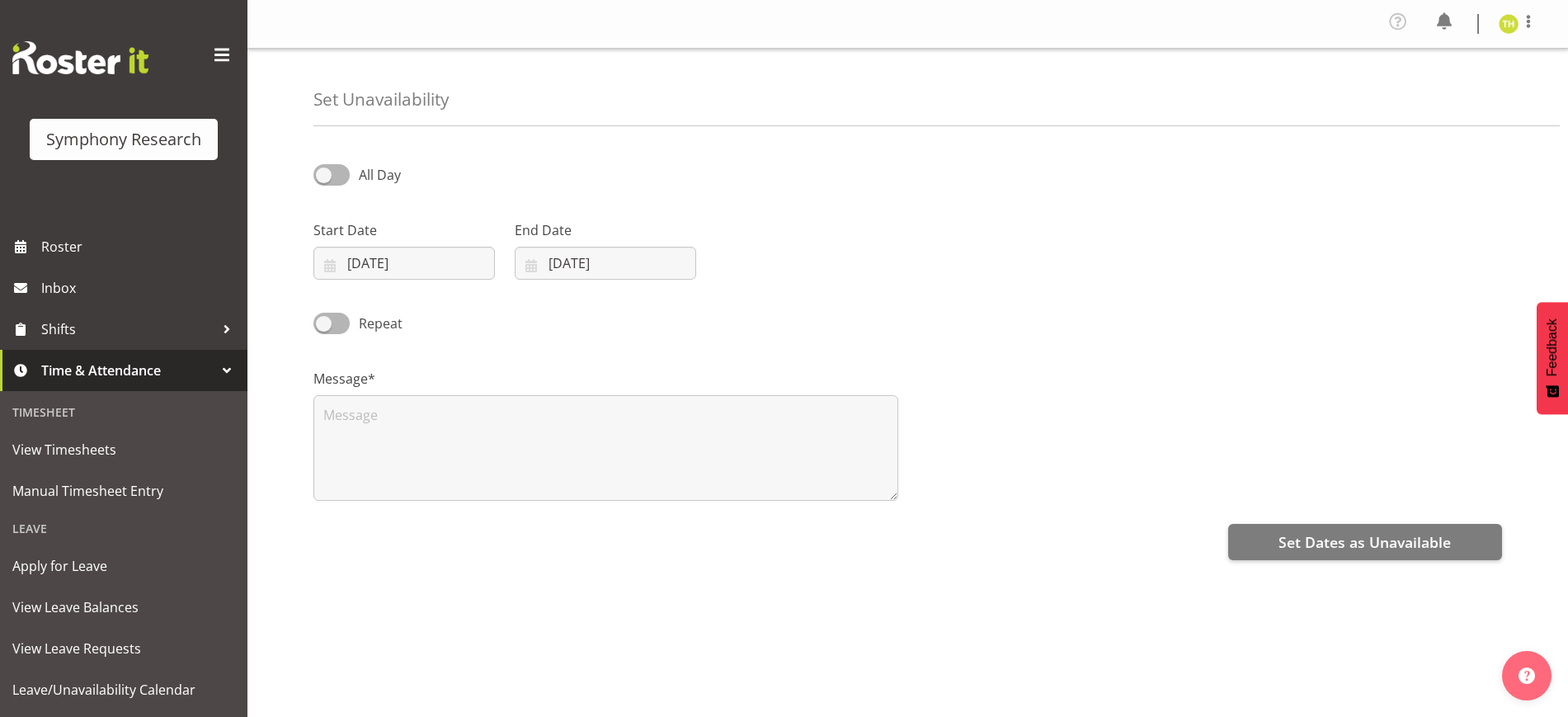
select select "7"
select select "2025"
click at [358, 252] on input "[DATE]" at bounding box center [404, 263] width 182 height 33
click at [448, 310] on select "January February March April May June July August September October November De…" at bounding box center [416, 311] width 95 height 33
select select "8"
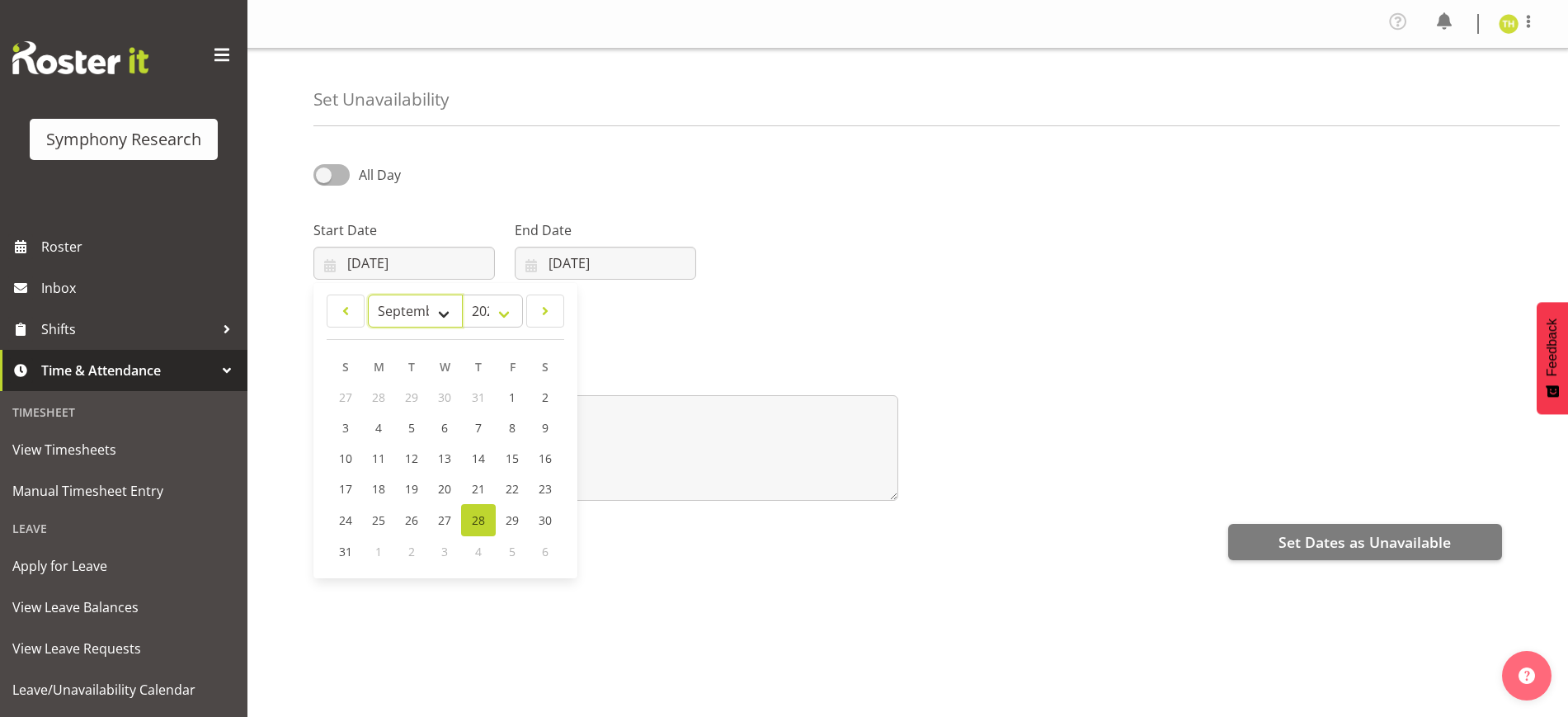
click at [368, 294] on select "January February March April May June July August September October November De…" at bounding box center [416, 311] width 95 height 33
click at [542, 398] on span "6" at bounding box center [545, 397] width 7 height 16
type input "[DATE]"
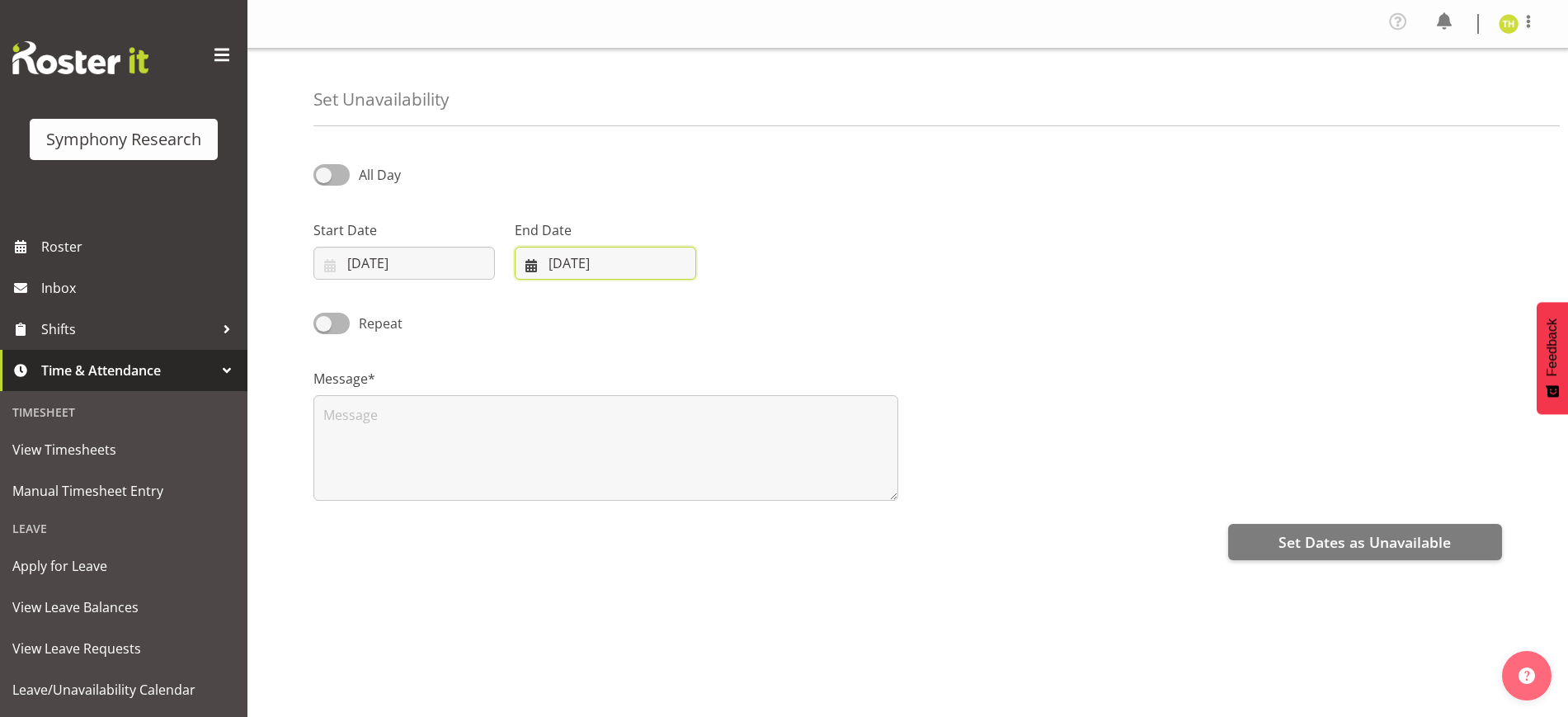
click at [585, 257] on input "28/08/2025" at bounding box center [605, 263] width 182 height 33
click at [624, 320] on select "January February March April May June July August September October November De…" at bounding box center [586, 311] width 113 height 33
select select "8"
click at [530, 294] on select "January February March April May June July August September October November De…" at bounding box center [586, 311] width 113 height 33
click at [552, 427] on link "7" at bounding box center [547, 427] width 33 height 30
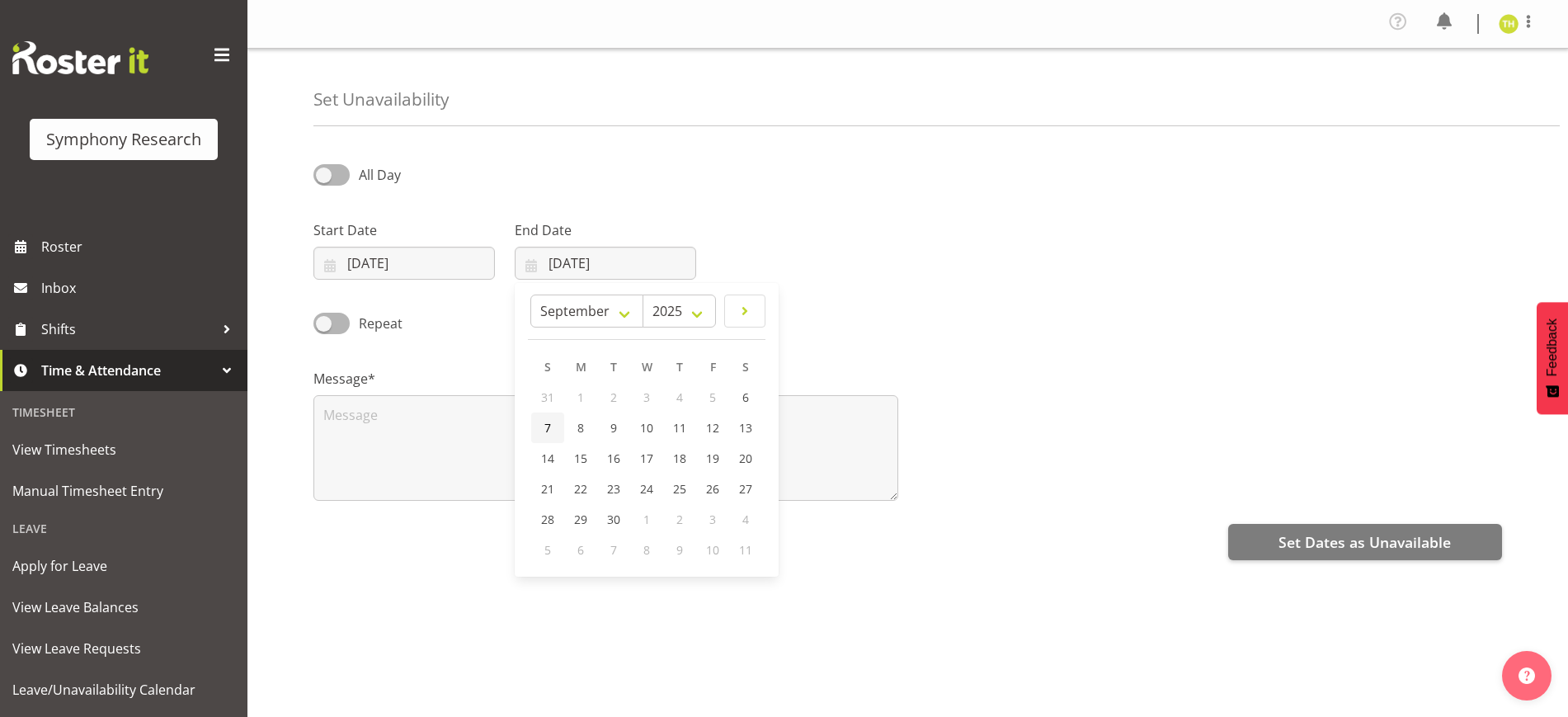
type input "07/09/2025"
click at [332, 176] on span at bounding box center [332, 175] width 36 height 21
click at [324, 176] on input "All Day" at bounding box center [319, 174] width 10 height 10
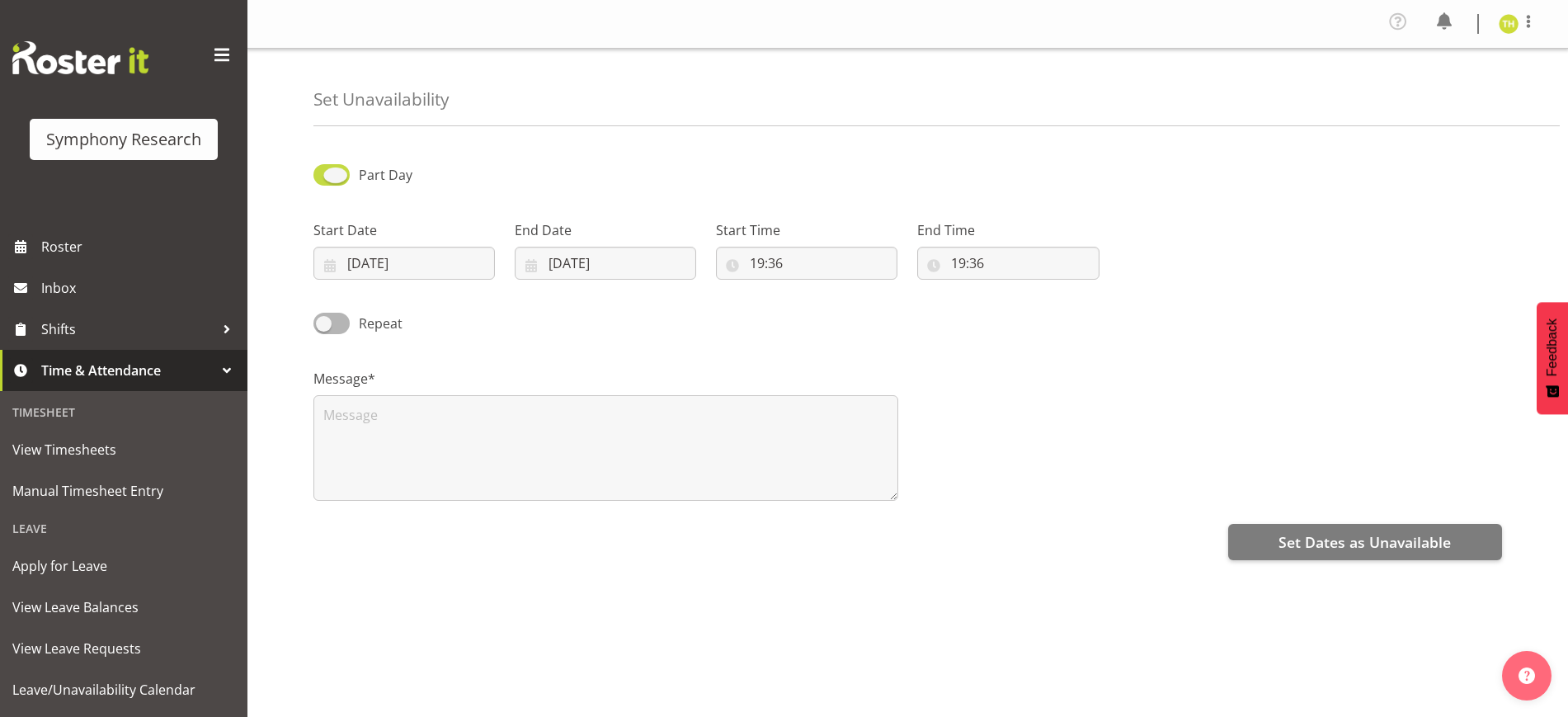
click at [343, 171] on span at bounding box center [332, 175] width 36 height 21
click at [324, 171] on input "Part Day" at bounding box center [319, 174] width 10 height 10
checkbox input "false"
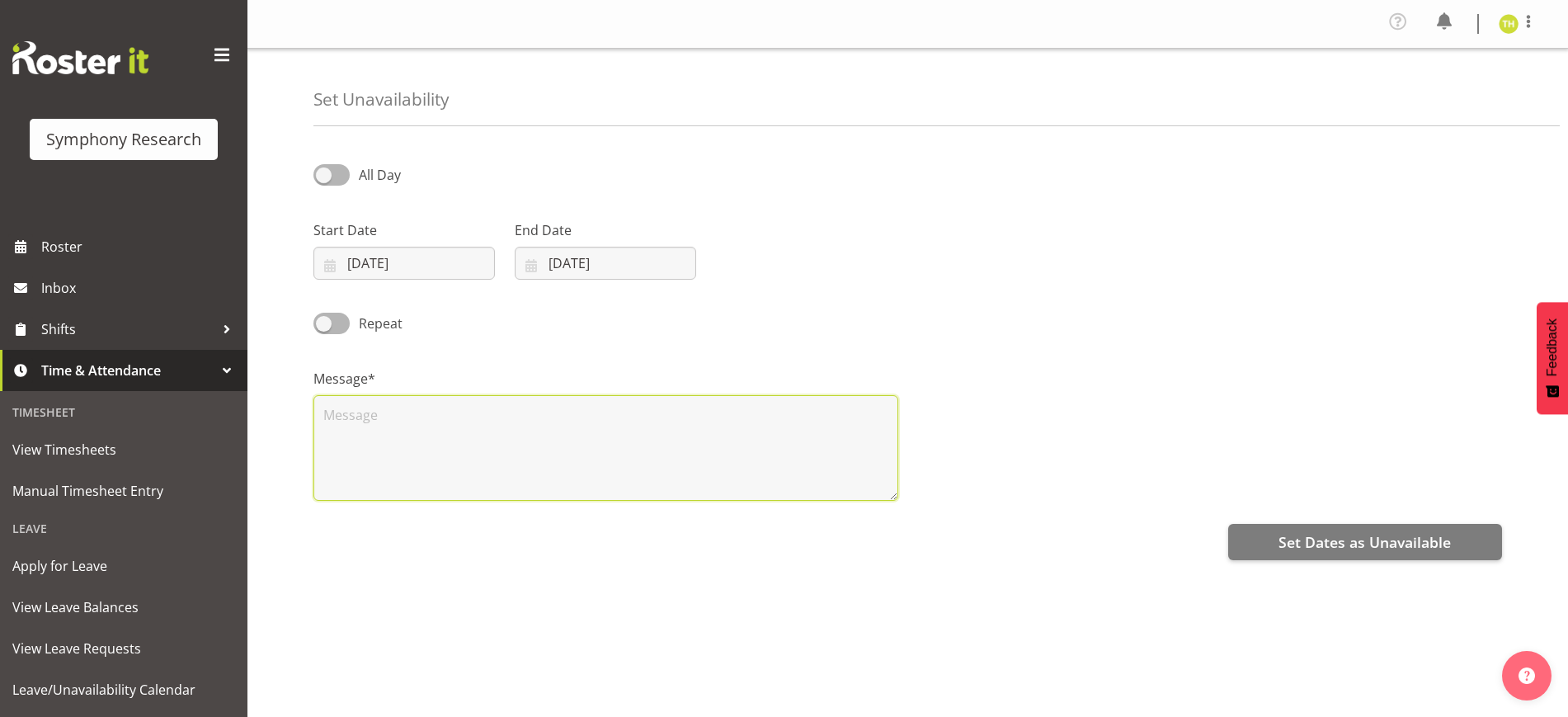
click at [357, 472] on textarea at bounding box center [605, 448] width 584 height 106
type textarea "Not Available"
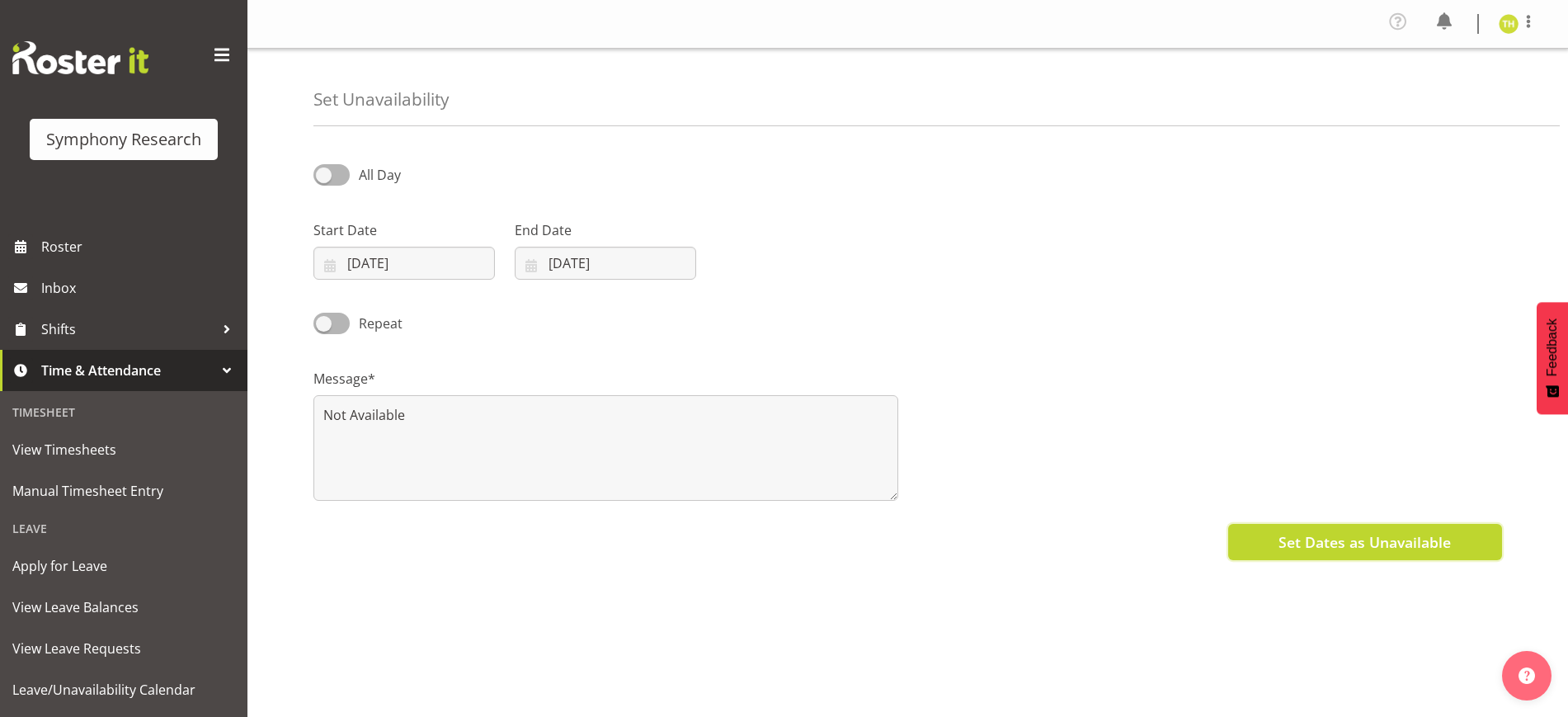
click at [1330, 548] on span "Set Dates as Unavailable" at bounding box center [1364, 541] width 172 height 22
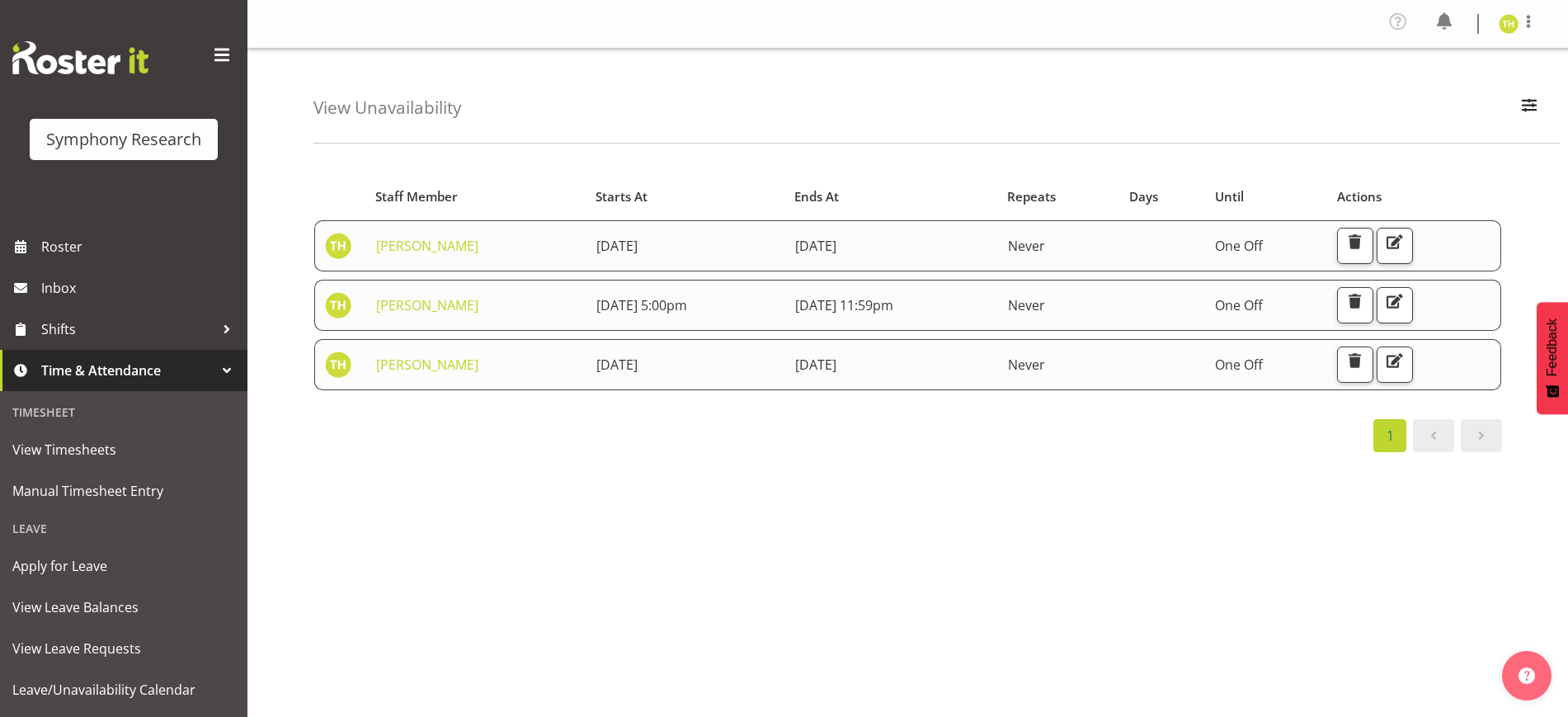
click at [1045, 252] on span "Never" at bounding box center [1026, 245] width 37 height 18
click at [1120, 376] on td "Never" at bounding box center [1059, 364] width 121 height 51
click at [1405, 365] on span "button" at bounding box center [1394, 360] width 22 height 22
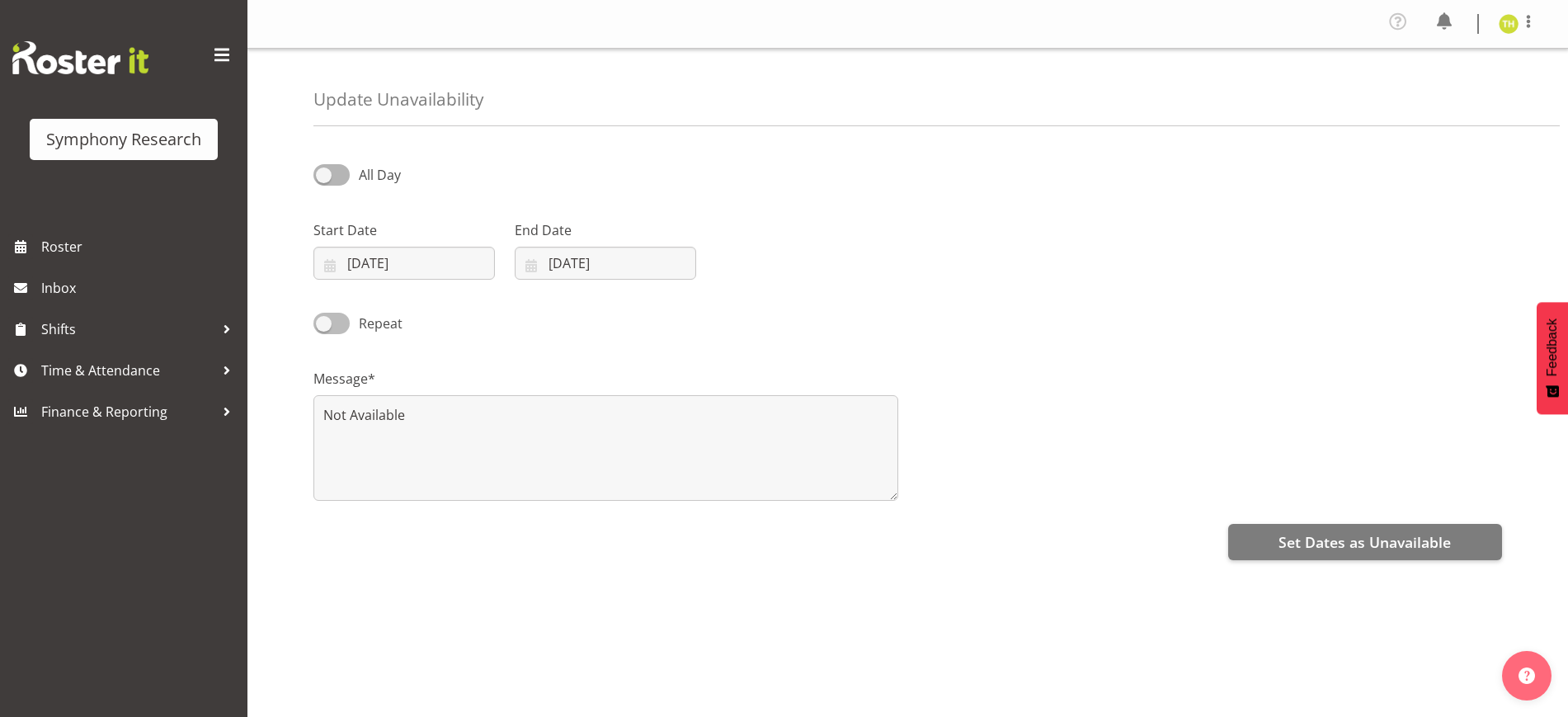
click at [351, 324] on span "Repeat" at bounding box center [376, 323] width 53 height 20
click at [324, 324] on input "Repeat" at bounding box center [319, 323] width 10 height 10
checkbox input "true"
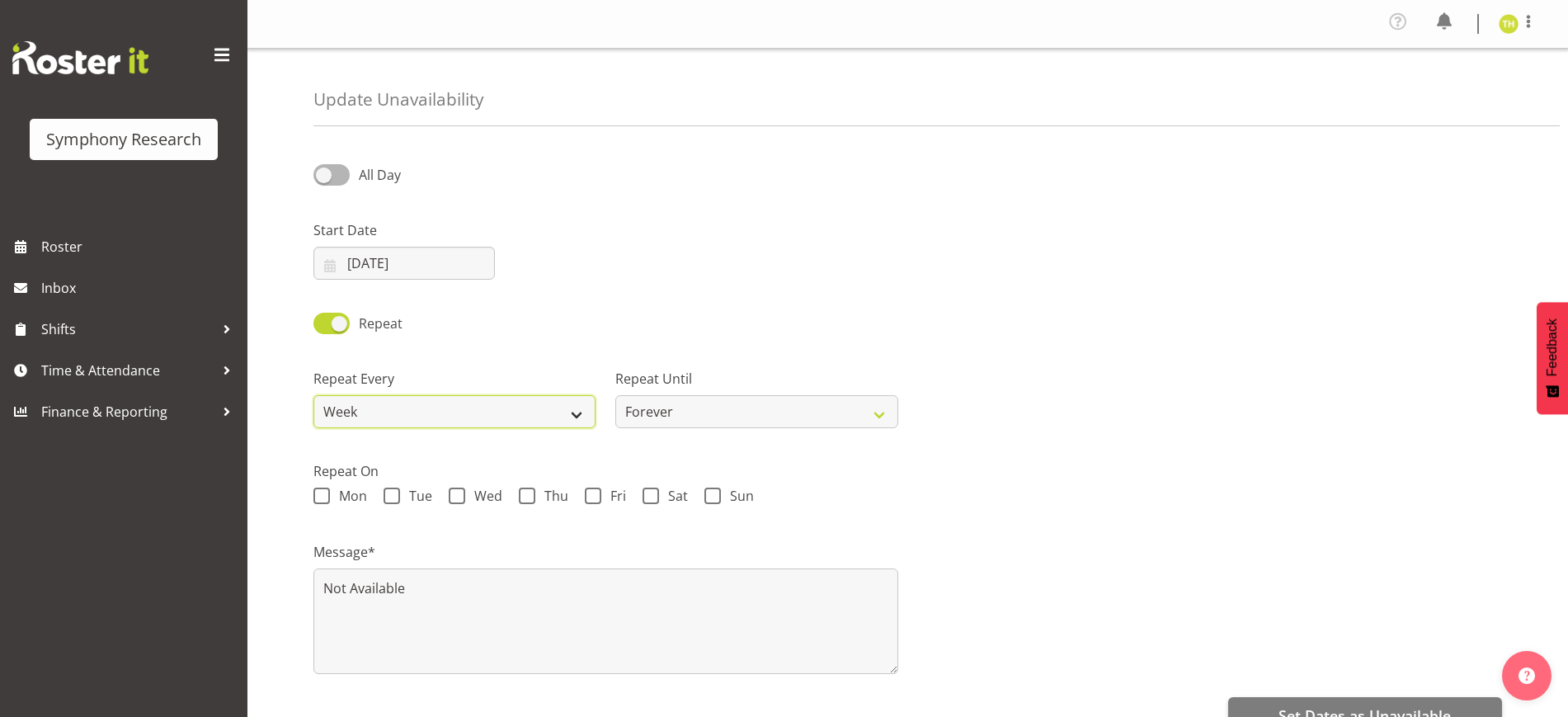
click at [444, 423] on select "Week 2 Weeks 3 Weeks 4 Weeks Month" at bounding box center [455, 411] width 282 height 33
click at [313, 395] on select "Week 2 Weeks 3 Weeks 4 Weeks Month" at bounding box center [455, 411] width 282 height 33
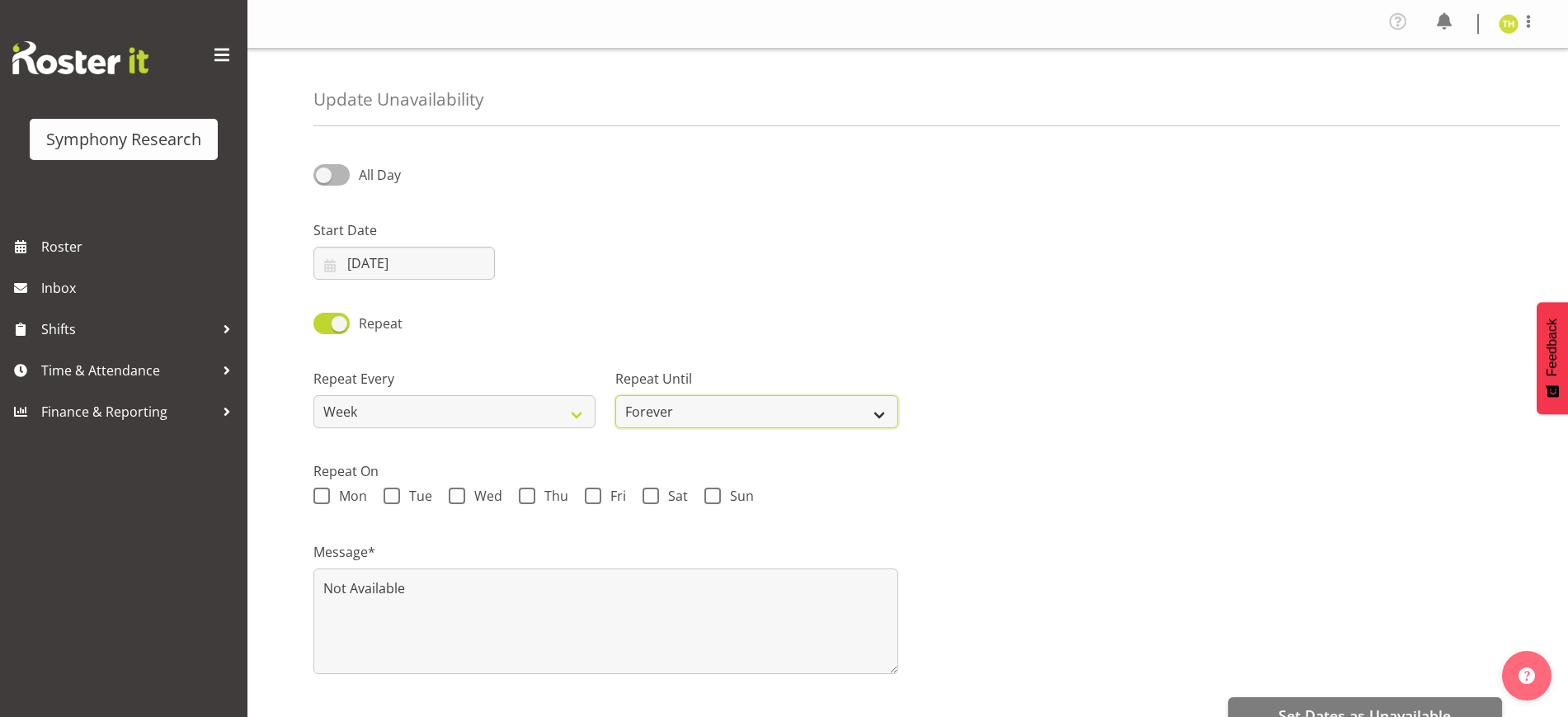
click at [677, 423] on select "Forever On a date" at bounding box center [757, 411] width 282 height 33
click at [616, 395] on select "Forever On a date" at bounding box center [757, 411] width 282 height 33
click at [653, 500] on span at bounding box center [650, 495] width 16 height 16
click at [653, 500] on input "Sat" at bounding box center [648, 496] width 10 height 10
checkbox input "true"
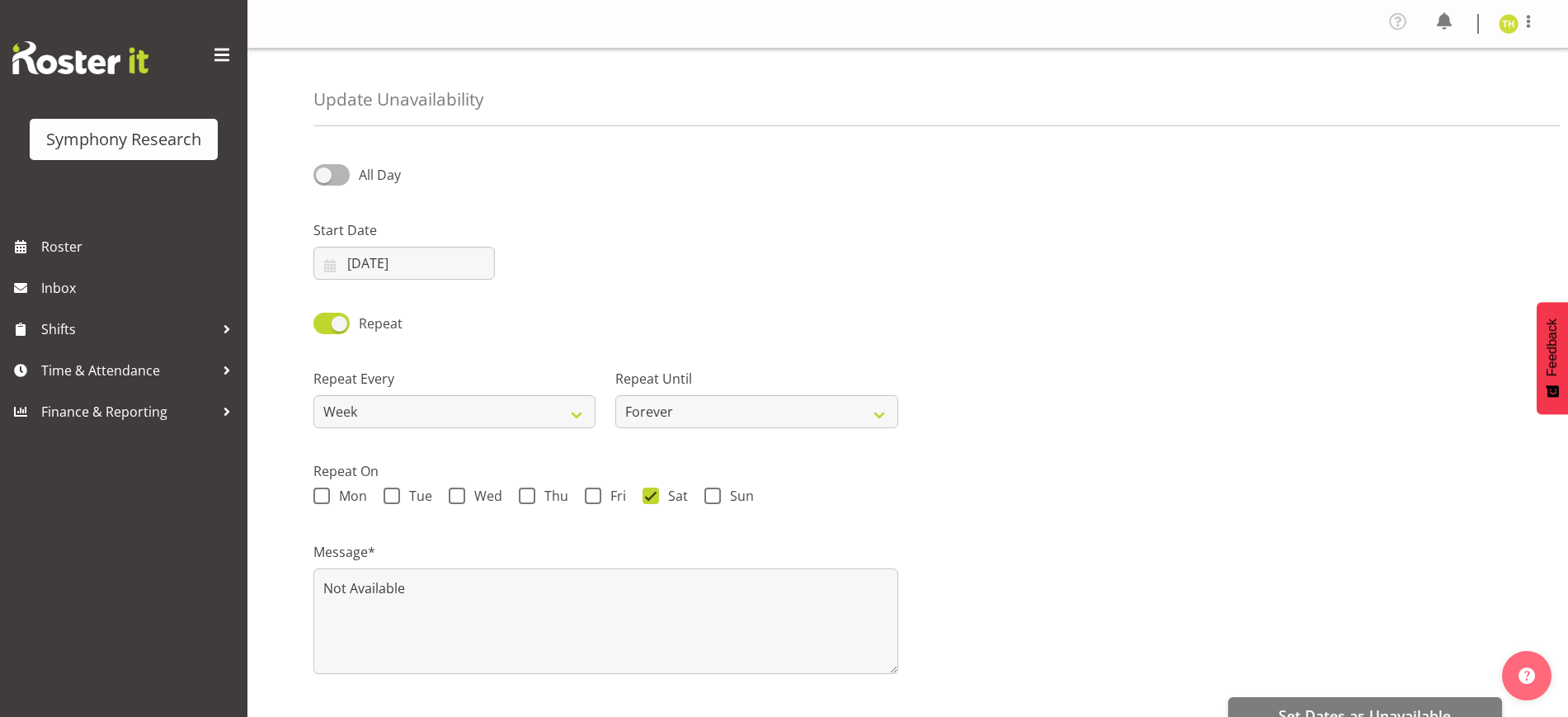
click at [713, 500] on span at bounding box center [712, 495] width 16 height 16
click at [713, 500] on input "Sun" at bounding box center [709, 496] width 10 height 10
checkbox input "true"
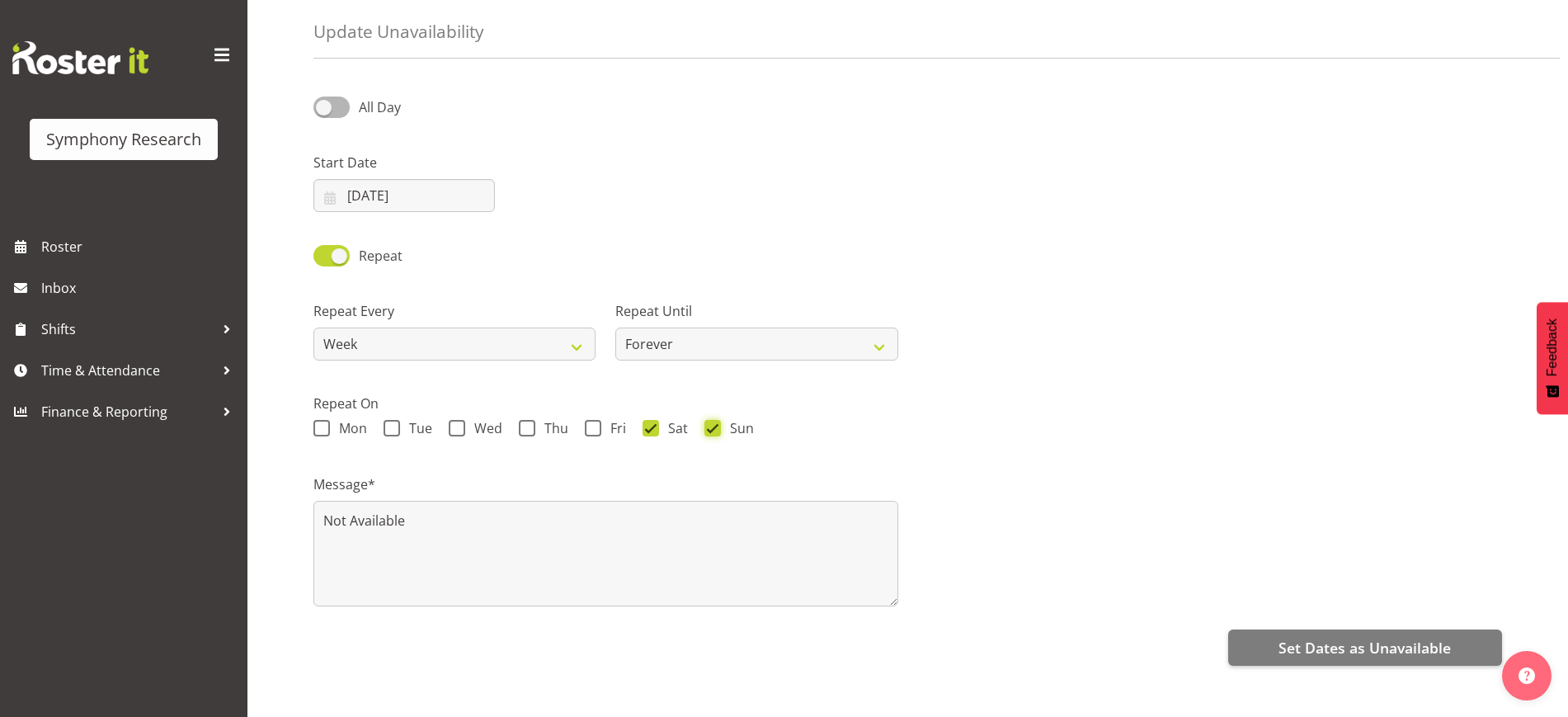
scroll to position [97, 0]
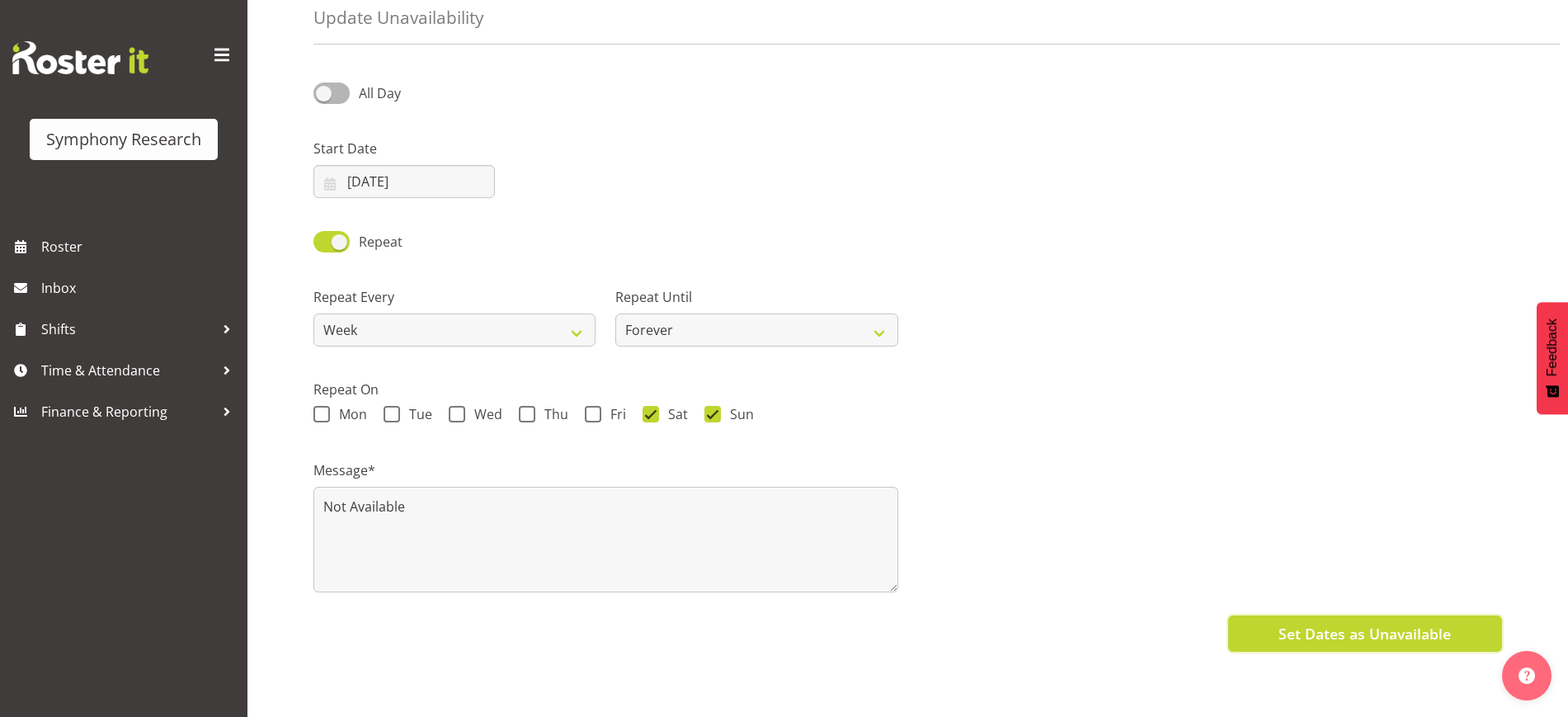
click at [1325, 623] on span "Set Dates as Unavailable" at bounding box center [1364, 633] width 172 height 22
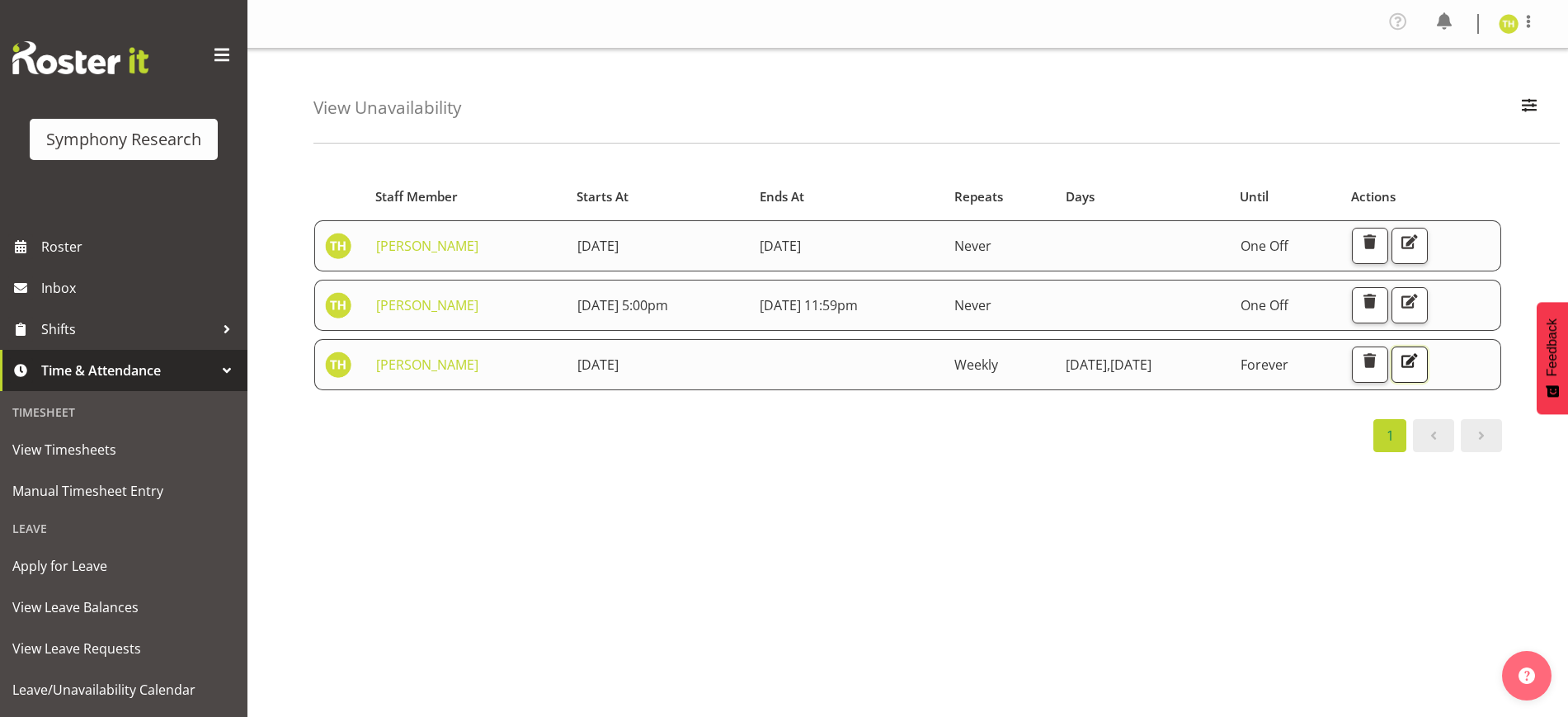
click at [1420, 353] on span "button" at bounding box center [1409, 360] width 22 height 22
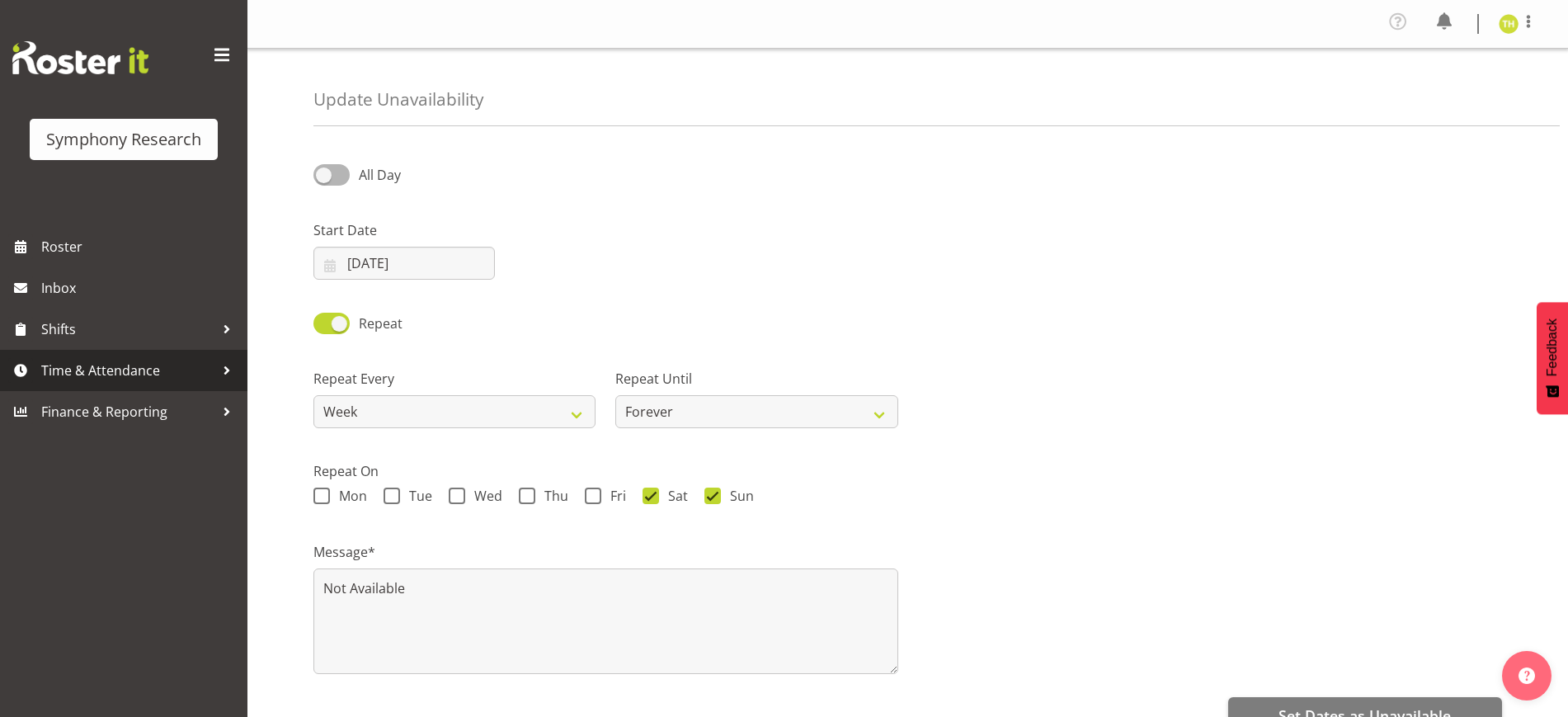
click at [109, 365] on span "Time & Attendance" at bounding box center [128, 370] width 173 height 25
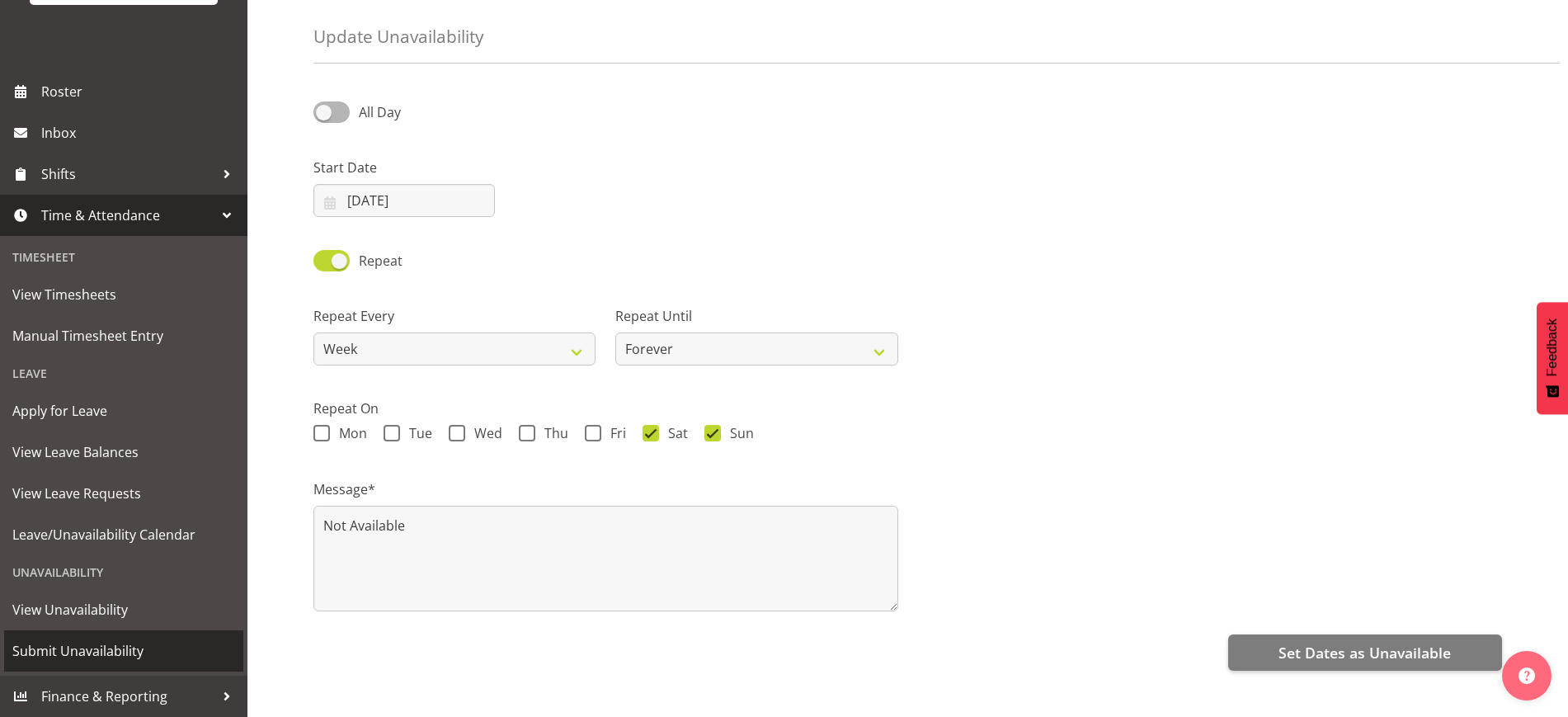
scroll to position [97, 0]
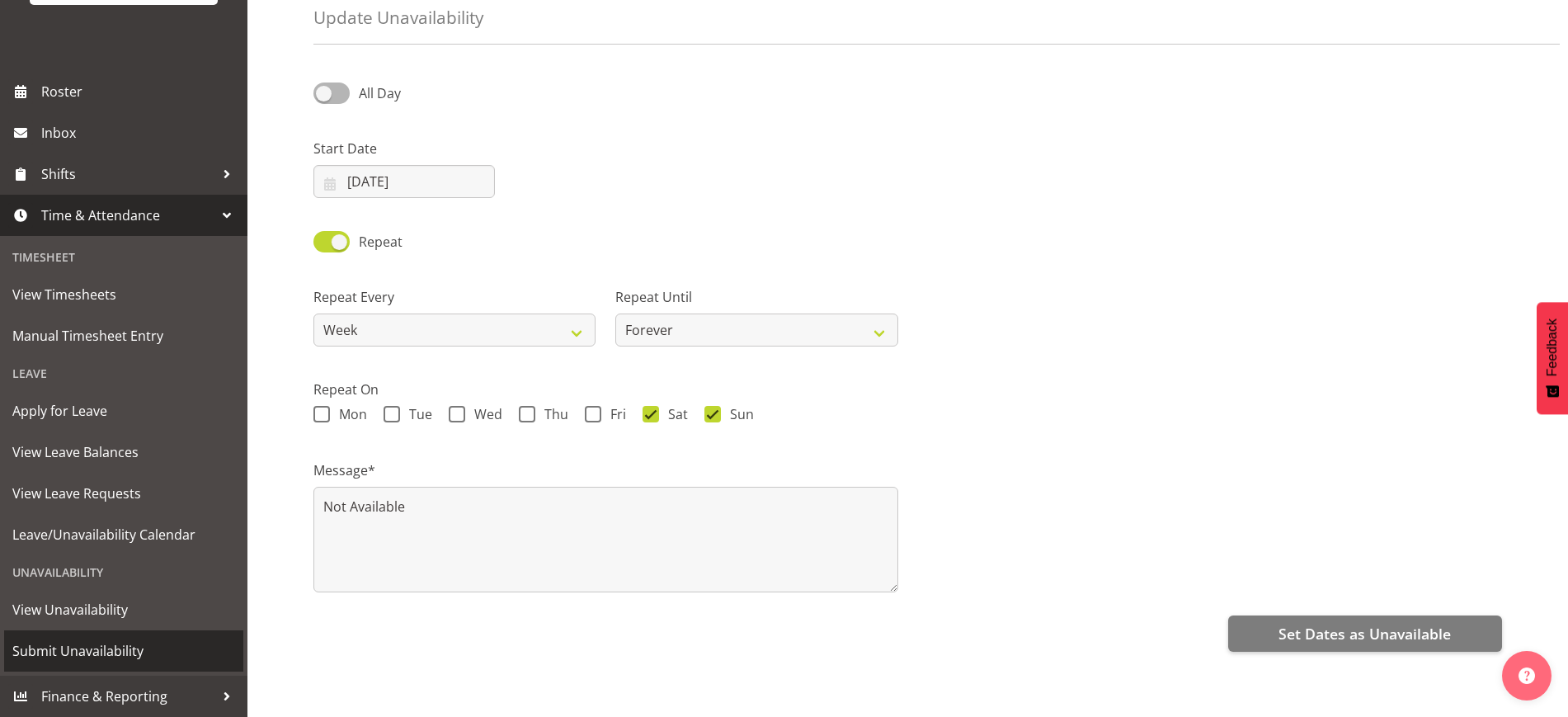
click at [118, 641] on span "Submit Unavailability" at bounding box center [123, 650] width 223 height 25
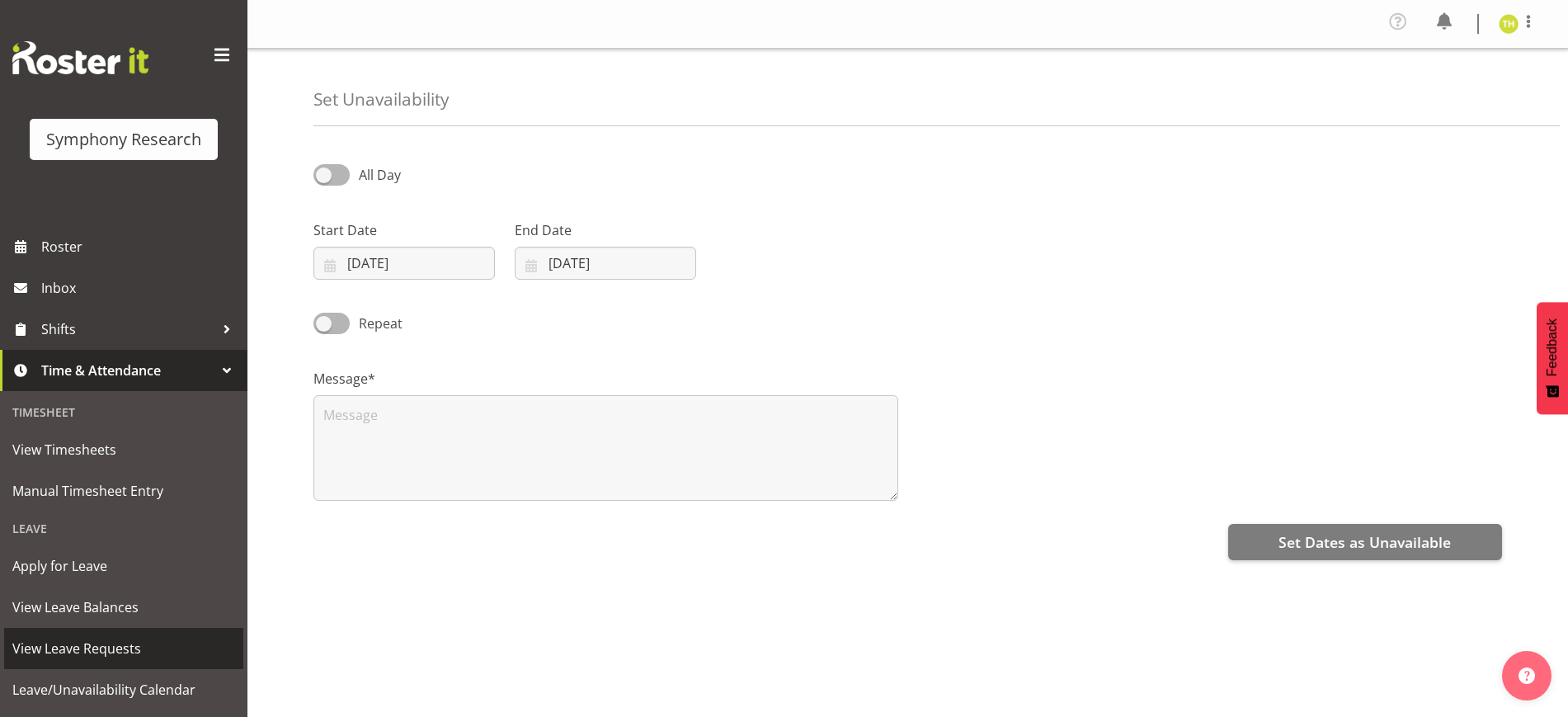
scroll to position [155, 0]
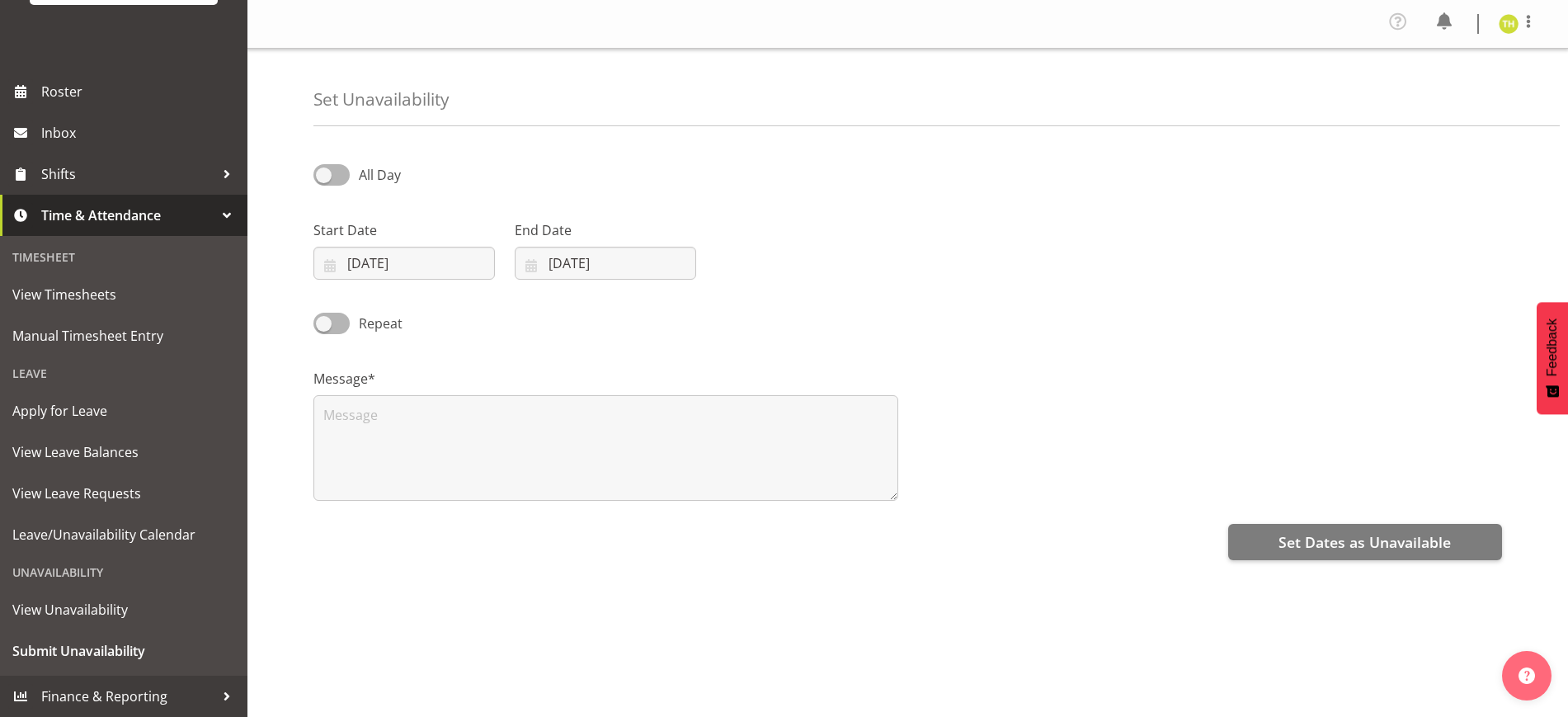
click at [195, 208] on span "Time & Attendance" at bounding box center [128, 215] width 173 height 25
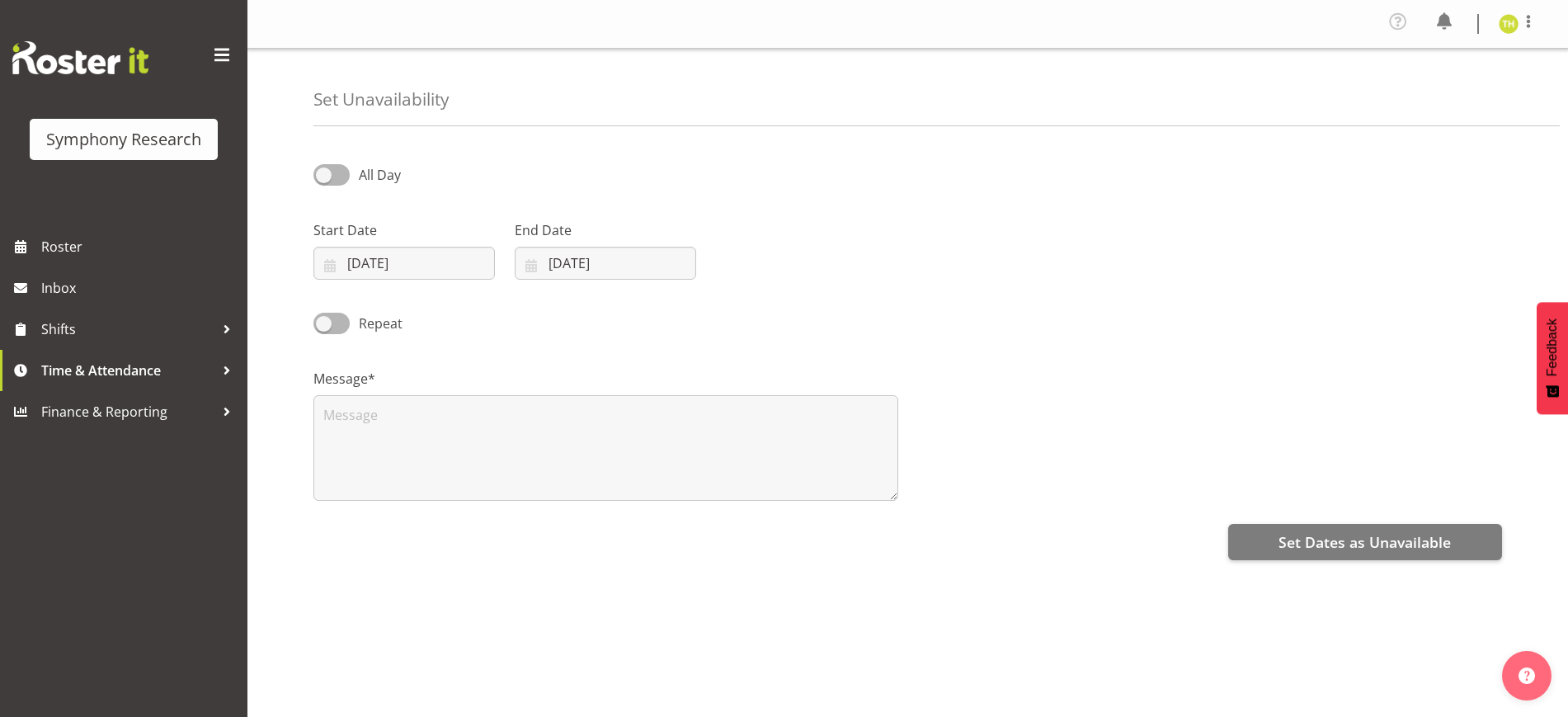
scroll to position [0, 0]
click at [659, 99] on div "Set Unavailability" at bounding box center [936, 87] width 1246 height 78
